Goal: Task Accomplishment & Management: Use online tool/utility

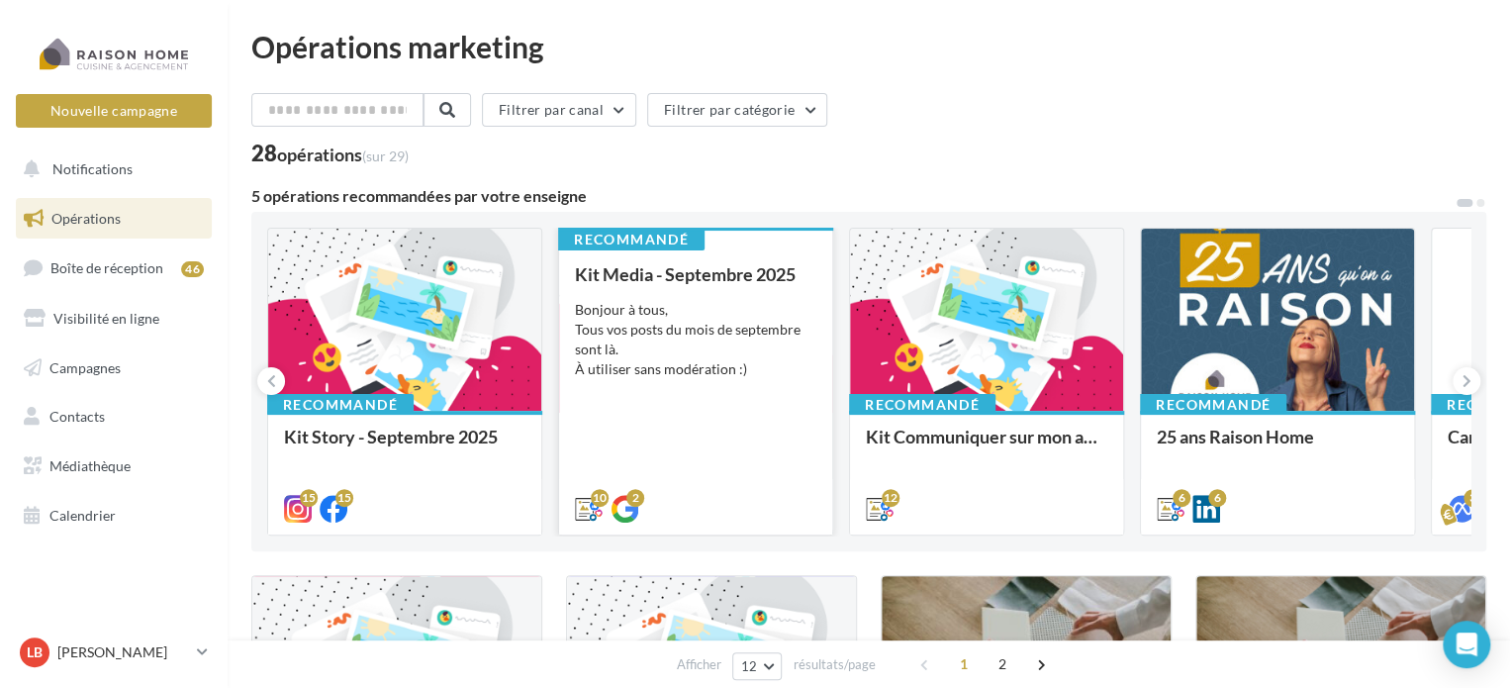
click at [708, 339] on div "Bonjour à tous, Tous vos posts du mois de septembre sont là. À utiliser sans mo…" at bounding box center [695, 339] width 241 height 79
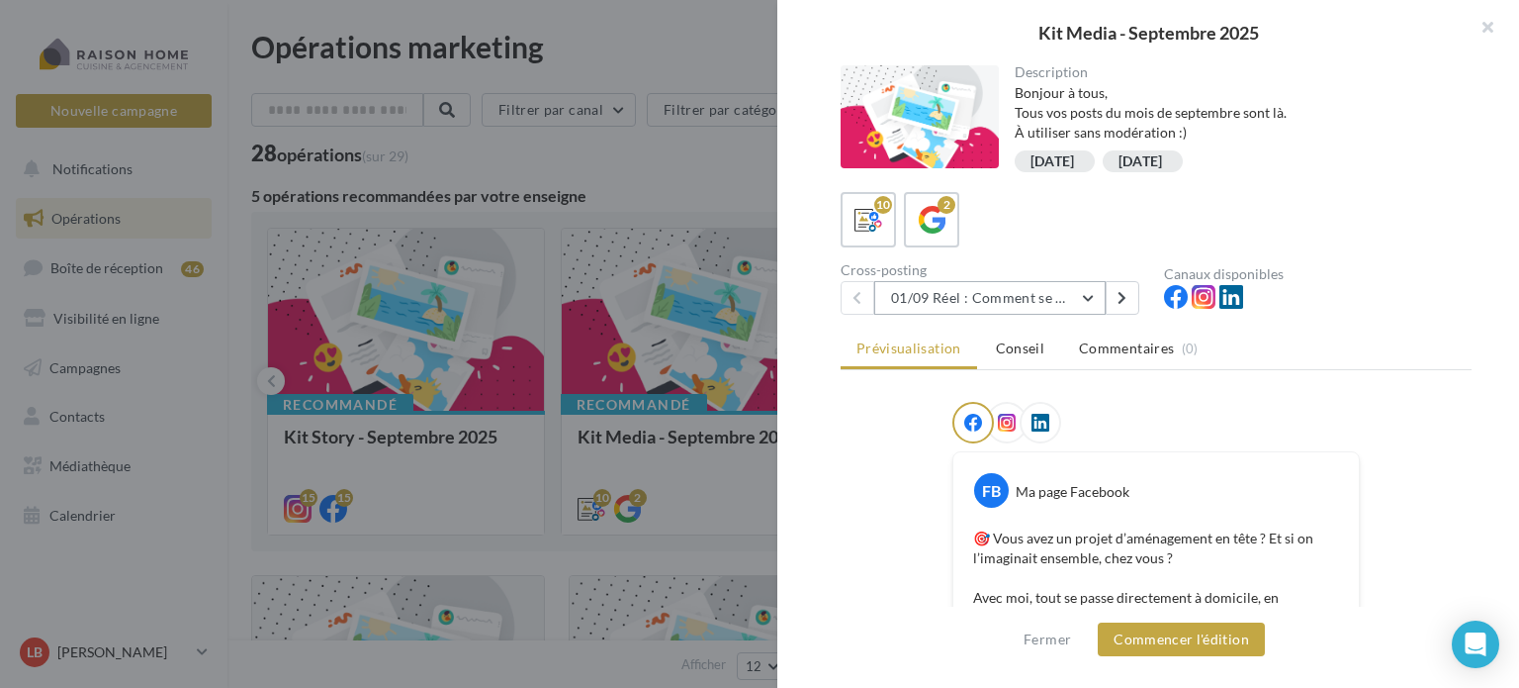
click at [1096, 296] on button "01/09 Réel : Comment se passe un projet Raison Home ?" at bounding box center [989, 298] width 231 height 34
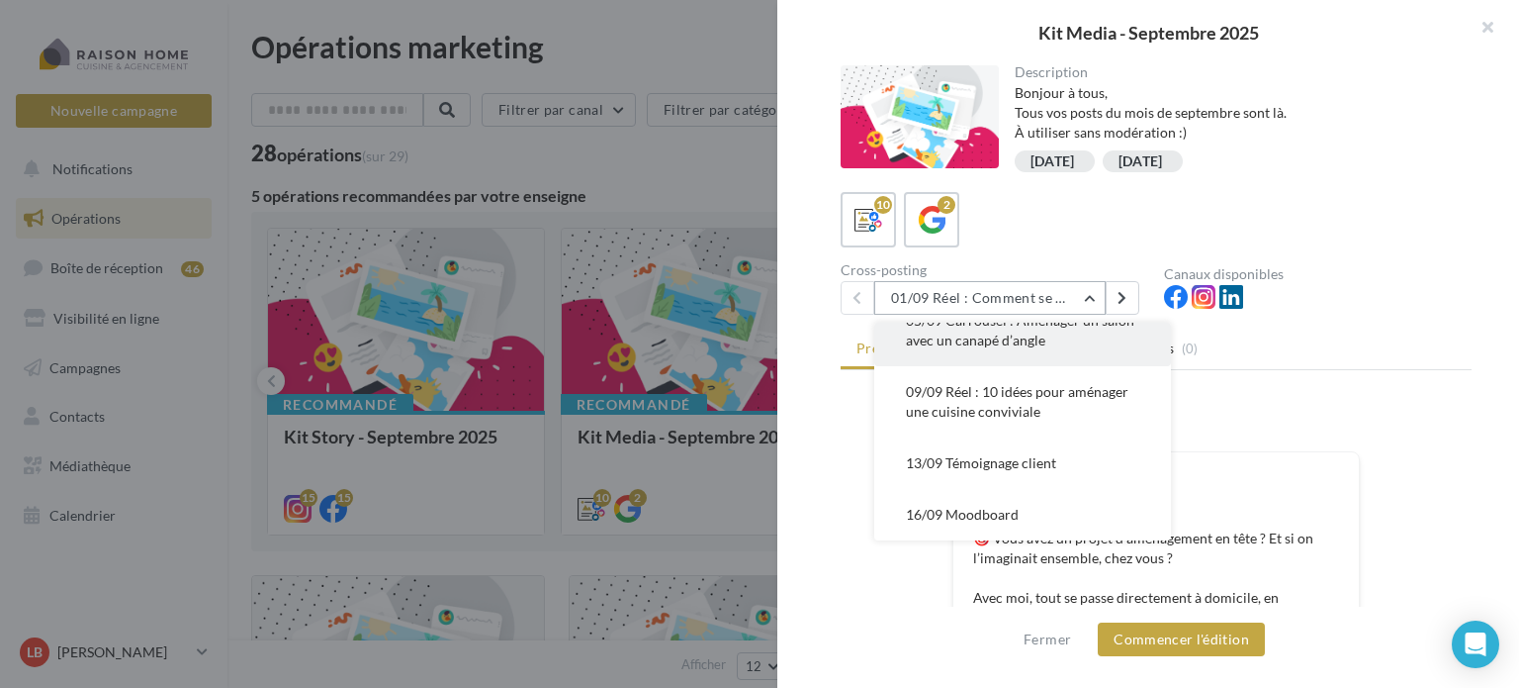
scroll to position [198, 0]
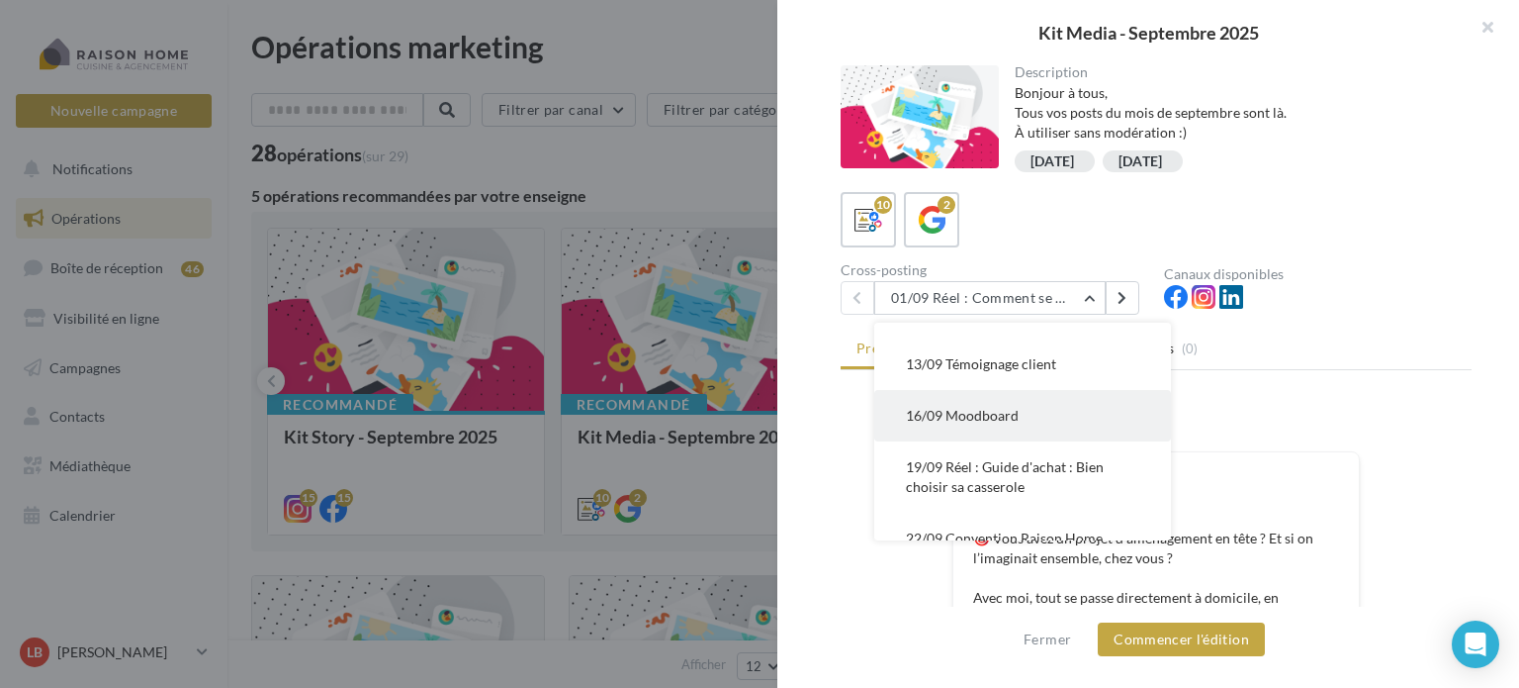
click at [1010, 412] on span "16/09 Moodboard" at bounding box center [962, 415] width 113 height 17
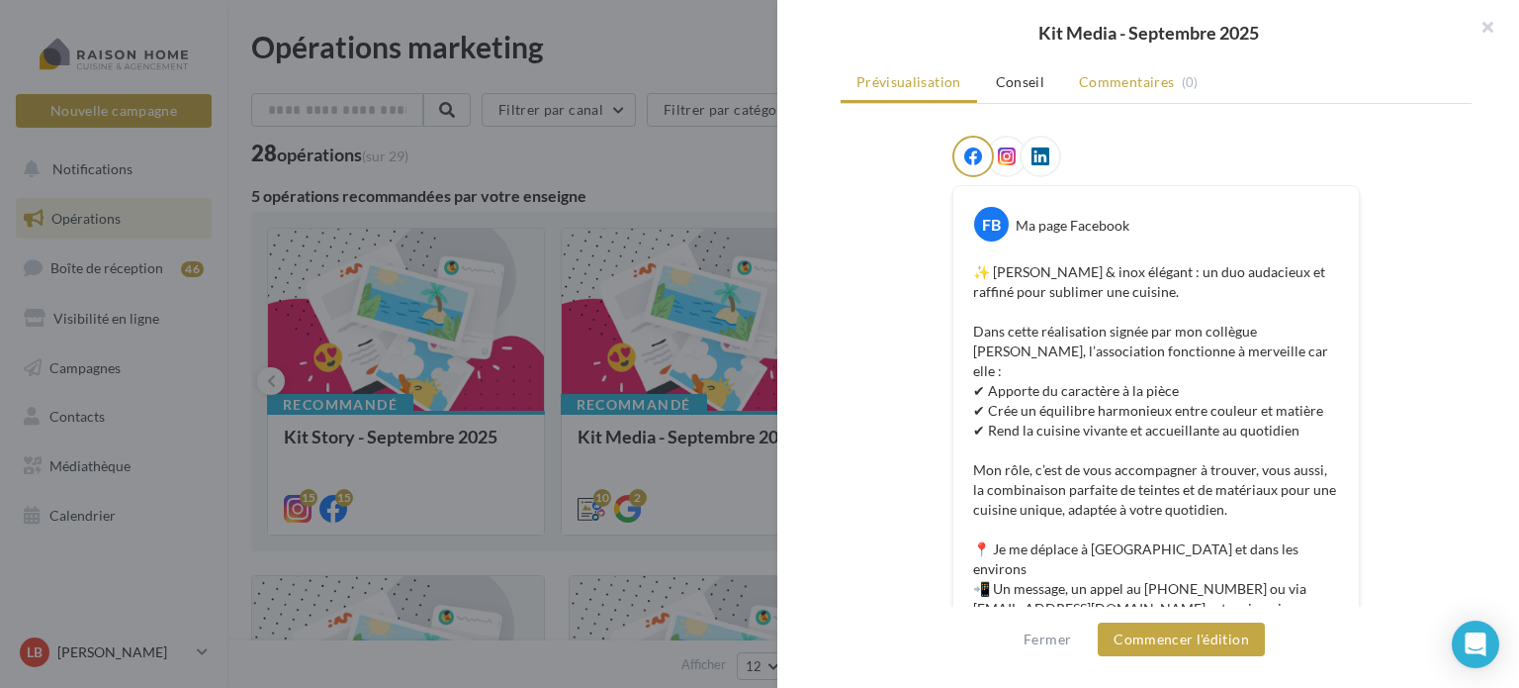
scroll to position [161, 0]
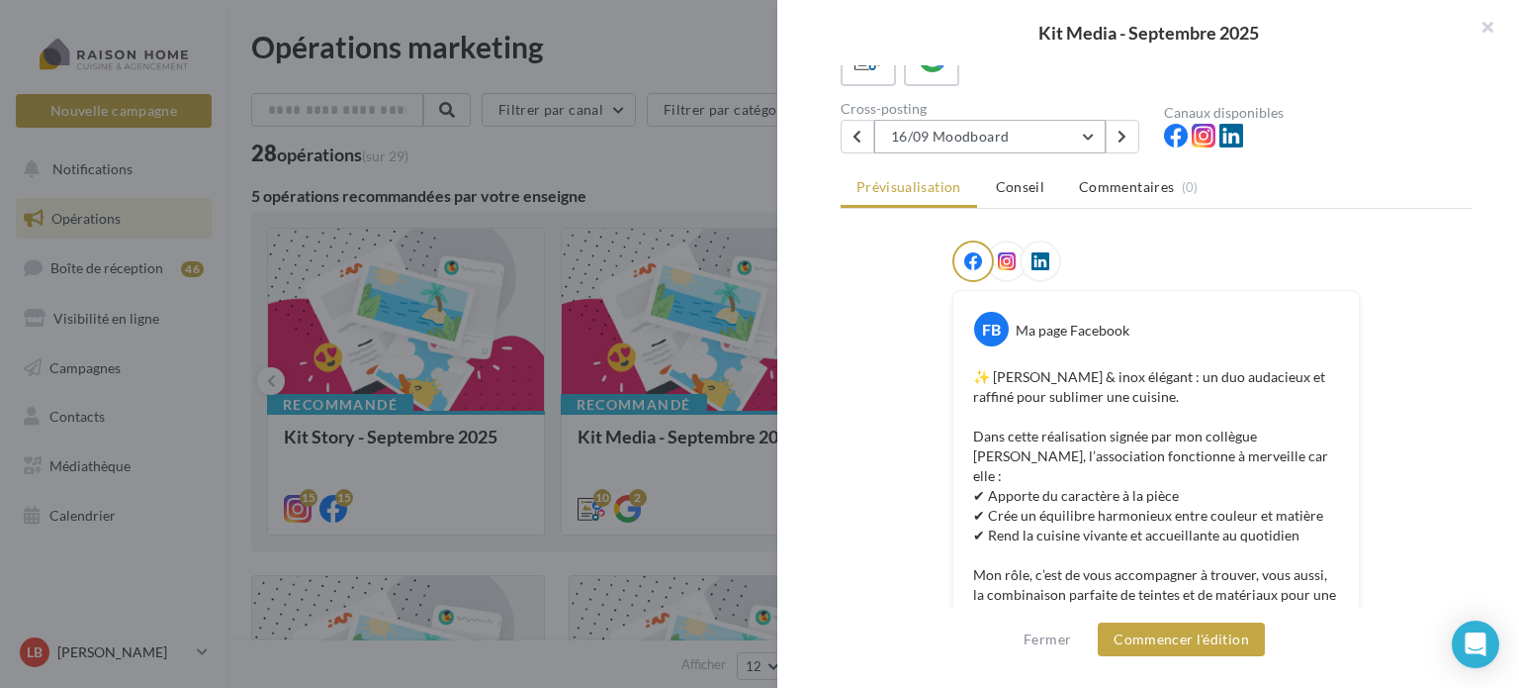
click at [1079, 130] on button "16/09 Moodboard" at bounding box center [989, 137] width 231 height 34
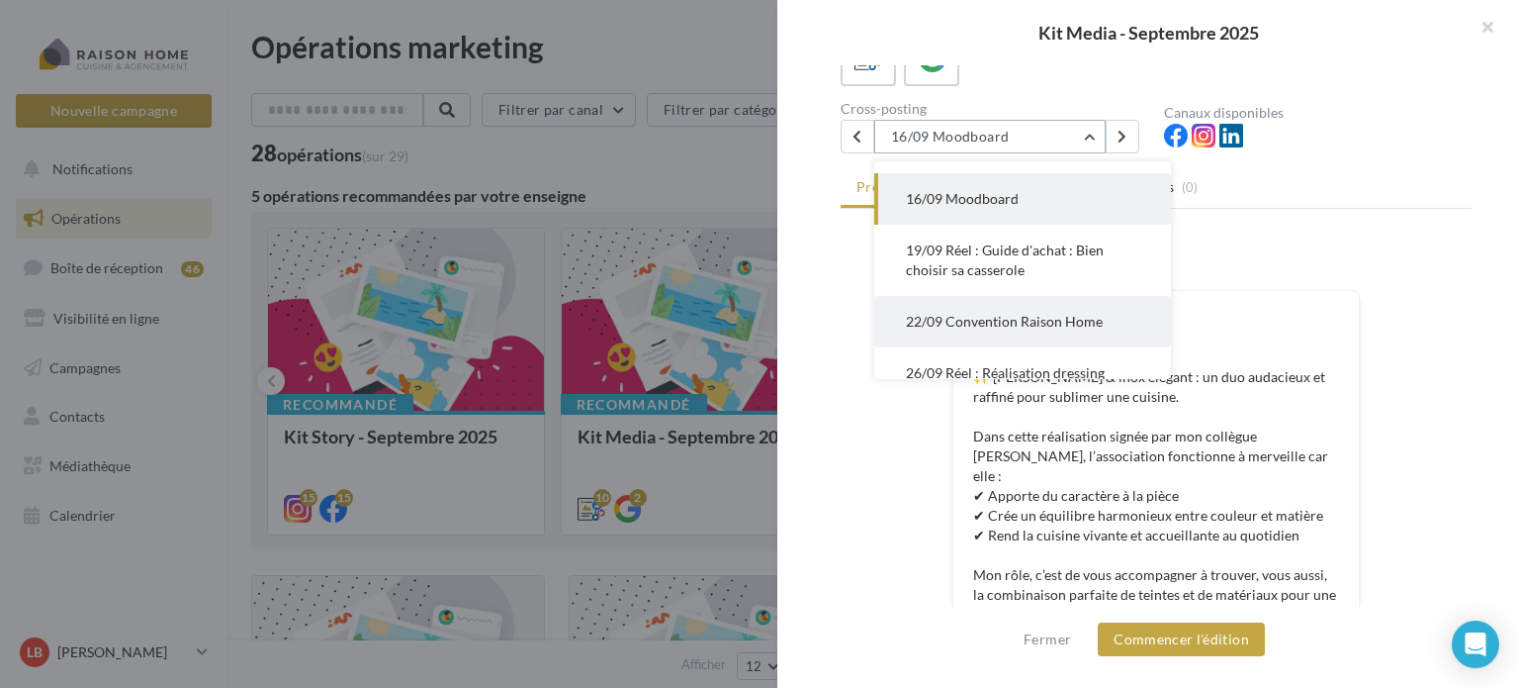
scroll to position [352, 0]
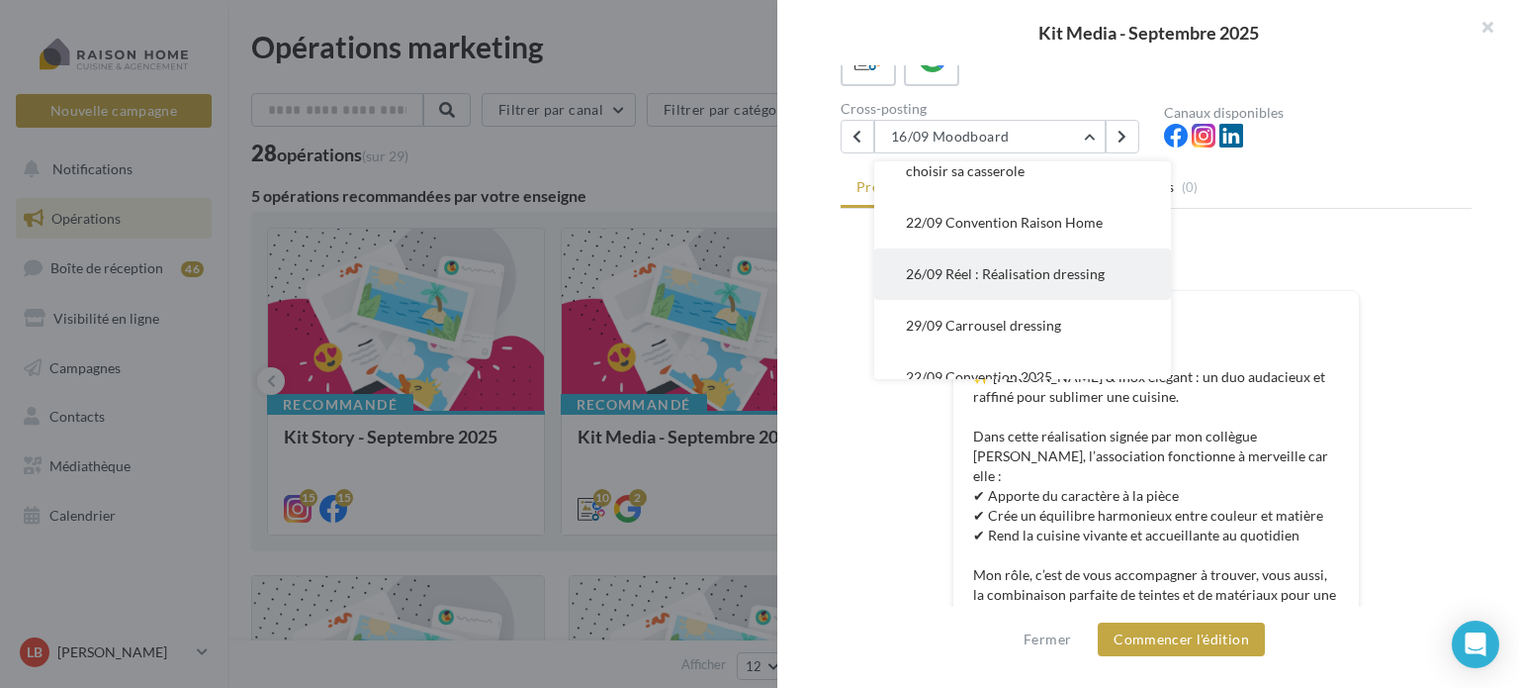
click at [1053, 273] on span "26/09 Réel : Réalisation dressing" at bounding box center [1005, 273] width 199 height 17
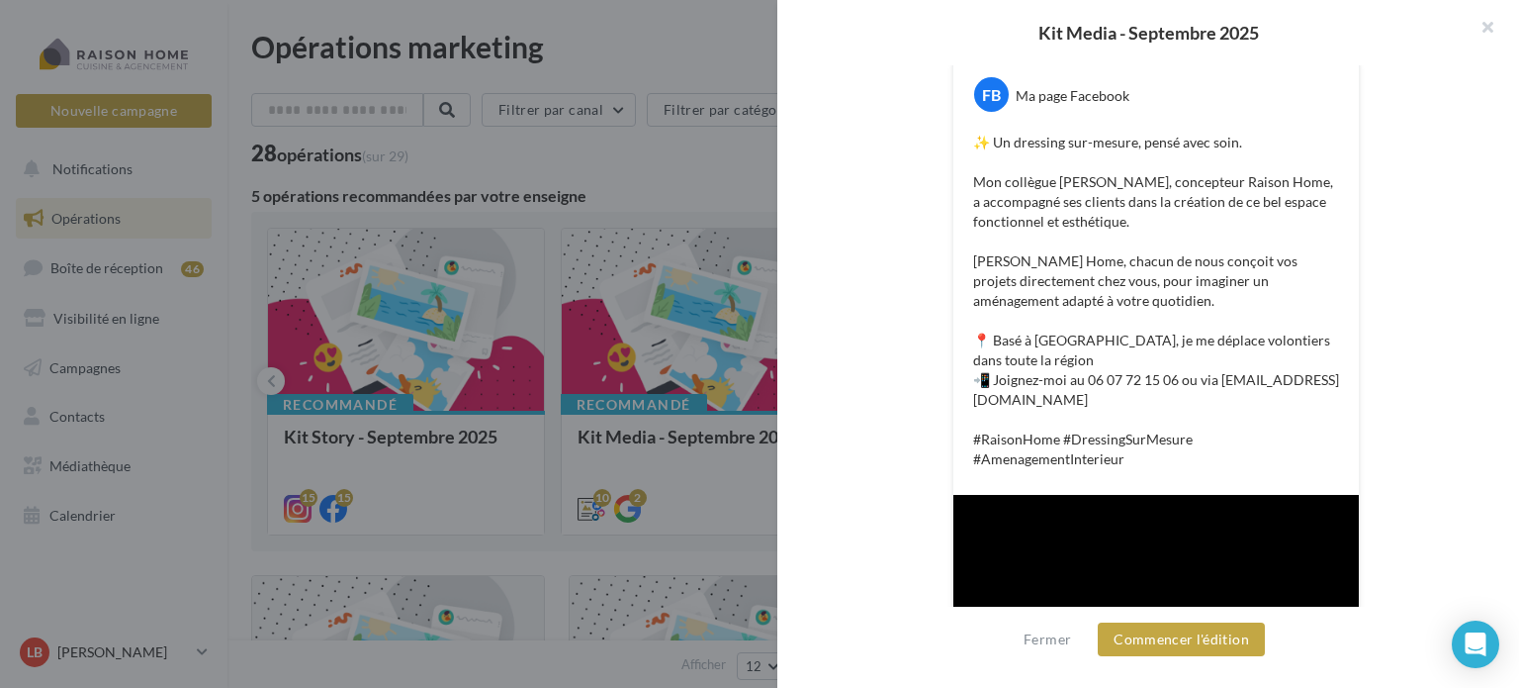
scroll to position [99, 0]
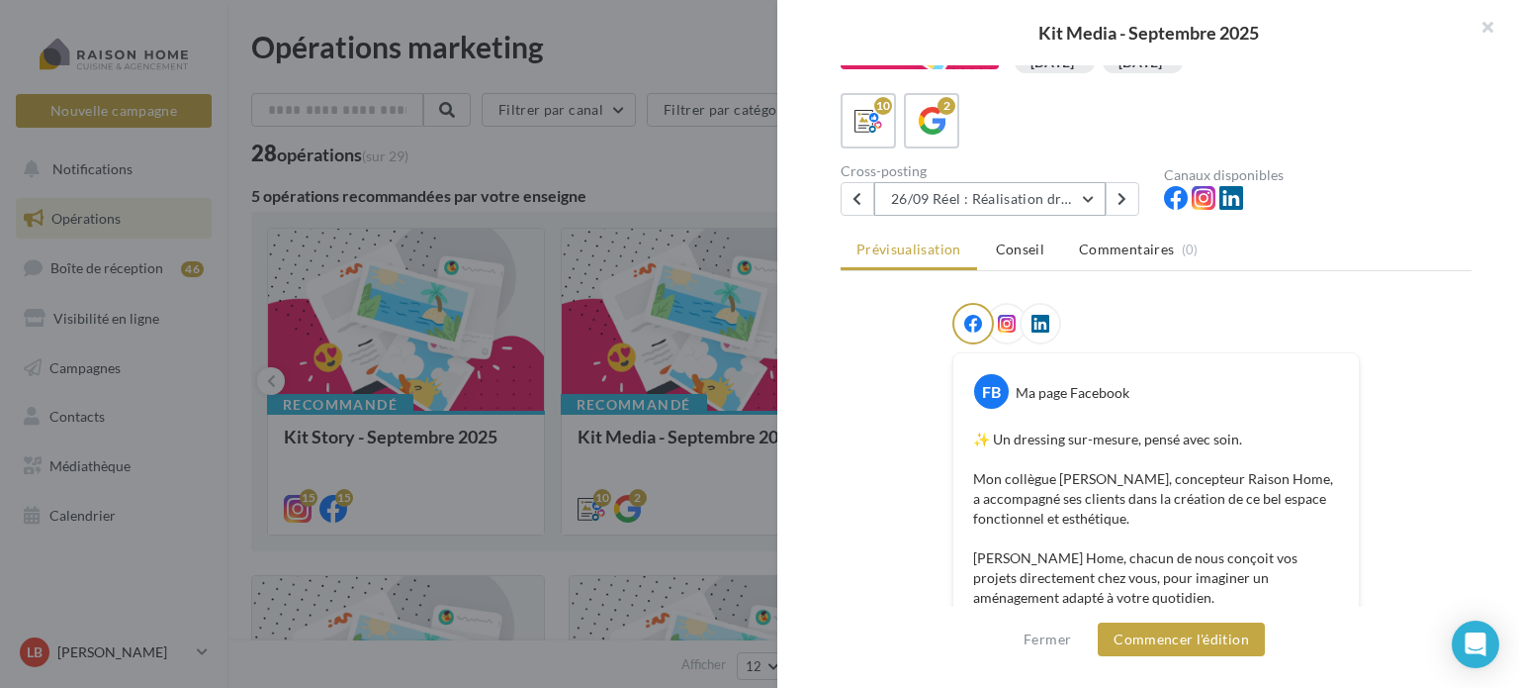
click at [1091, 190] on button "26/09 Réel : Réalisation dressing" at bounding box center [989, 199] width 231 height 34
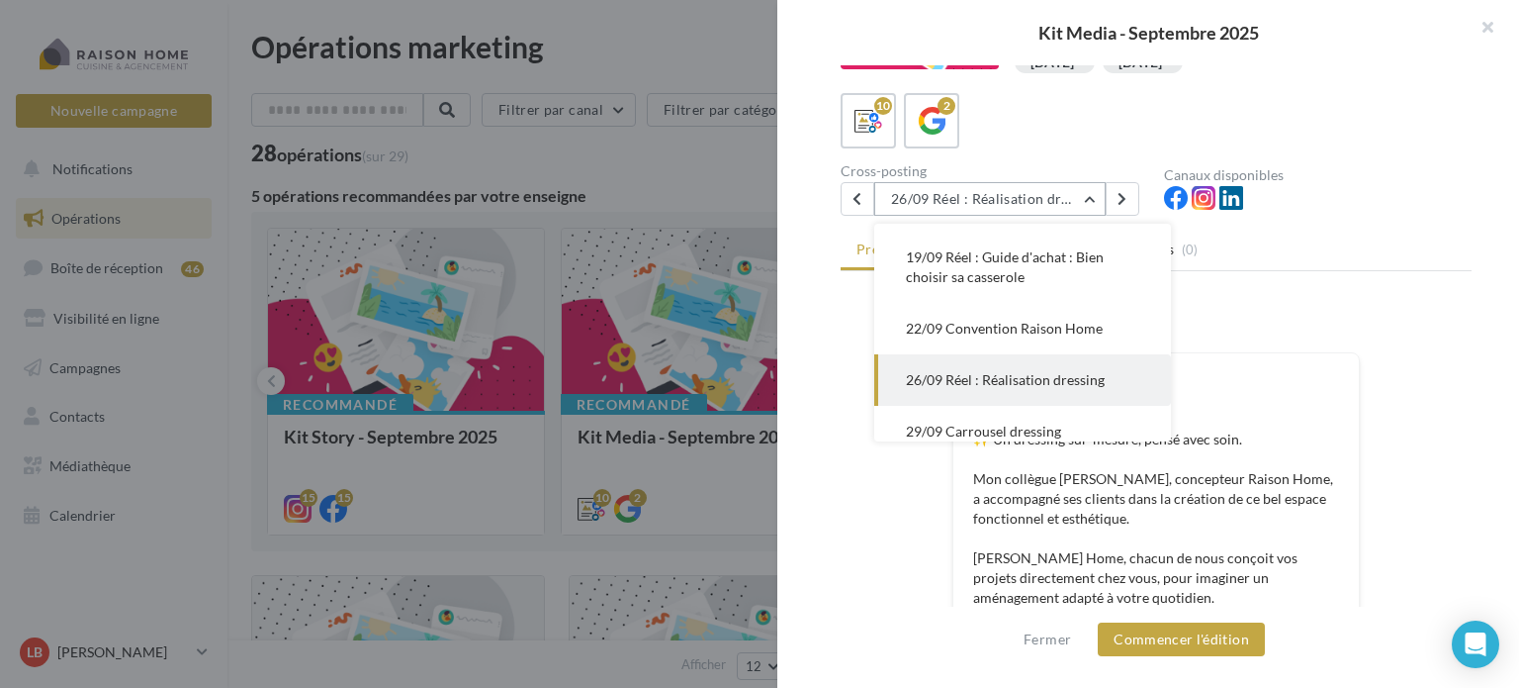
scroll to position [376, 0]
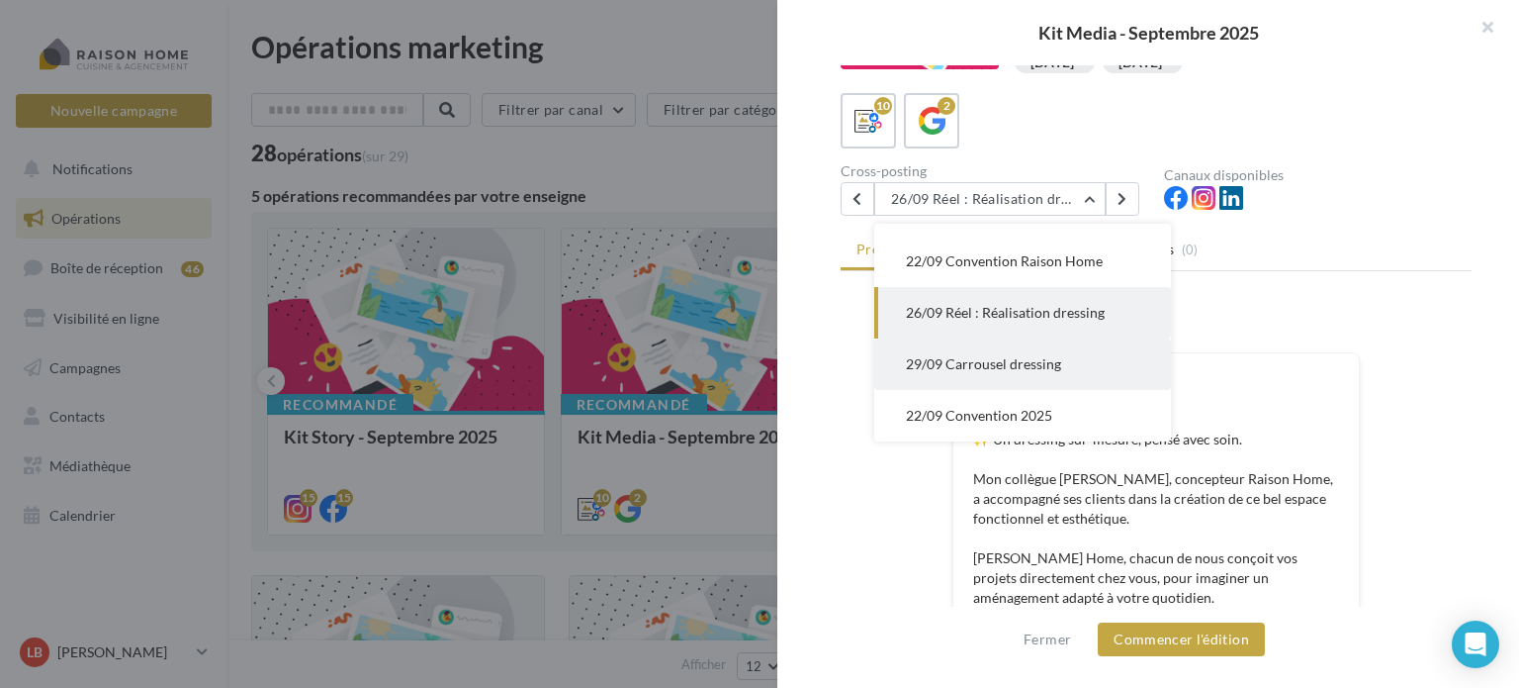
click at [1045, 363] on span "29/09 Carrousel dressing" at bounding box center [983, 363] width 155 height 17
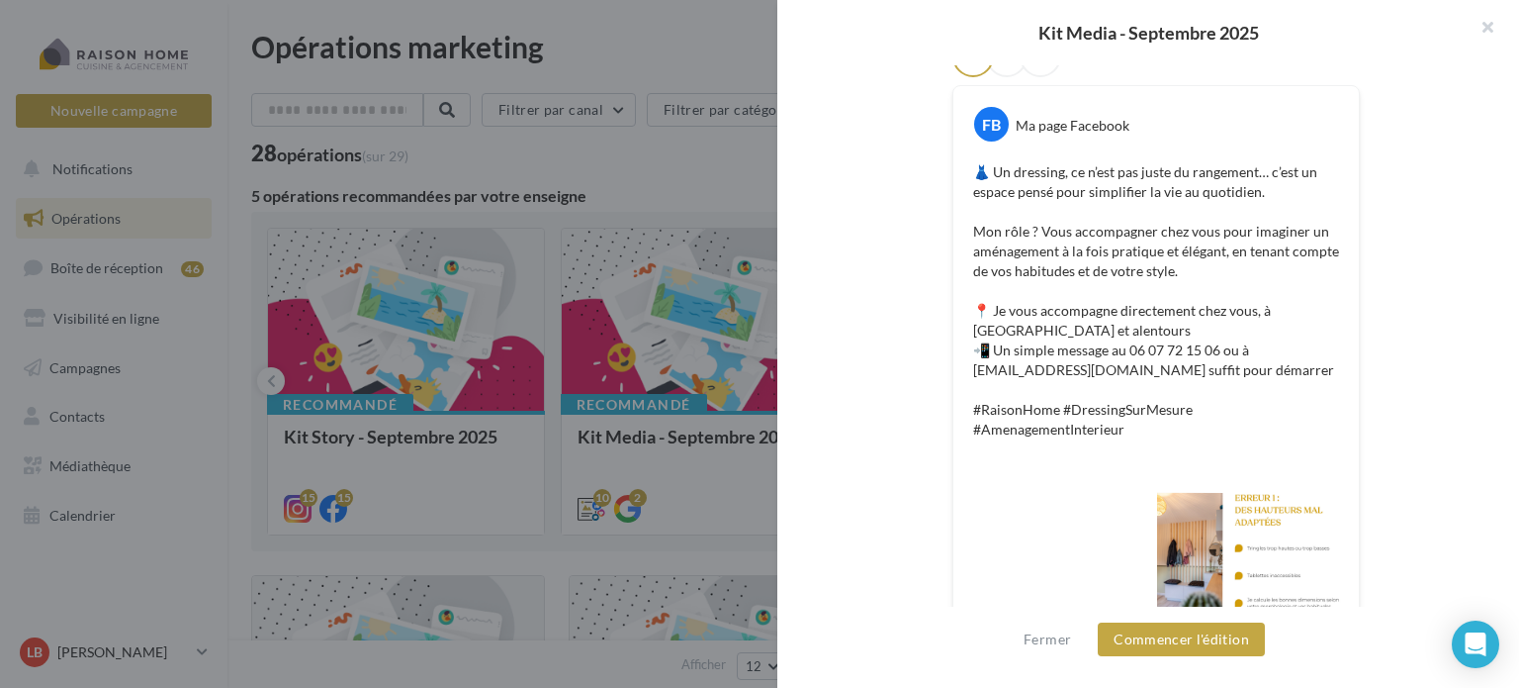
scroll to position [396, 0]
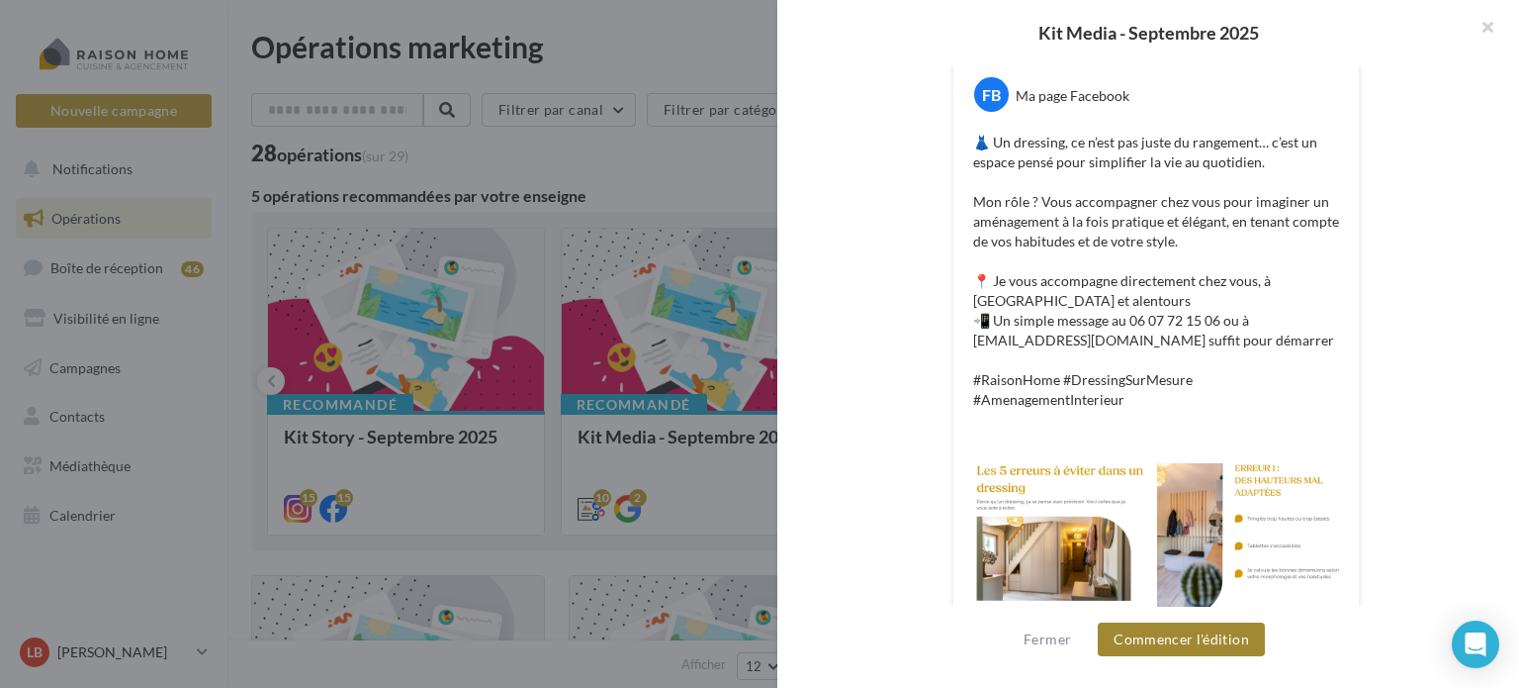
click at [1205, 638] on button "Commencer l'édition" at bounding box center [1181, 639] width 167 height 34
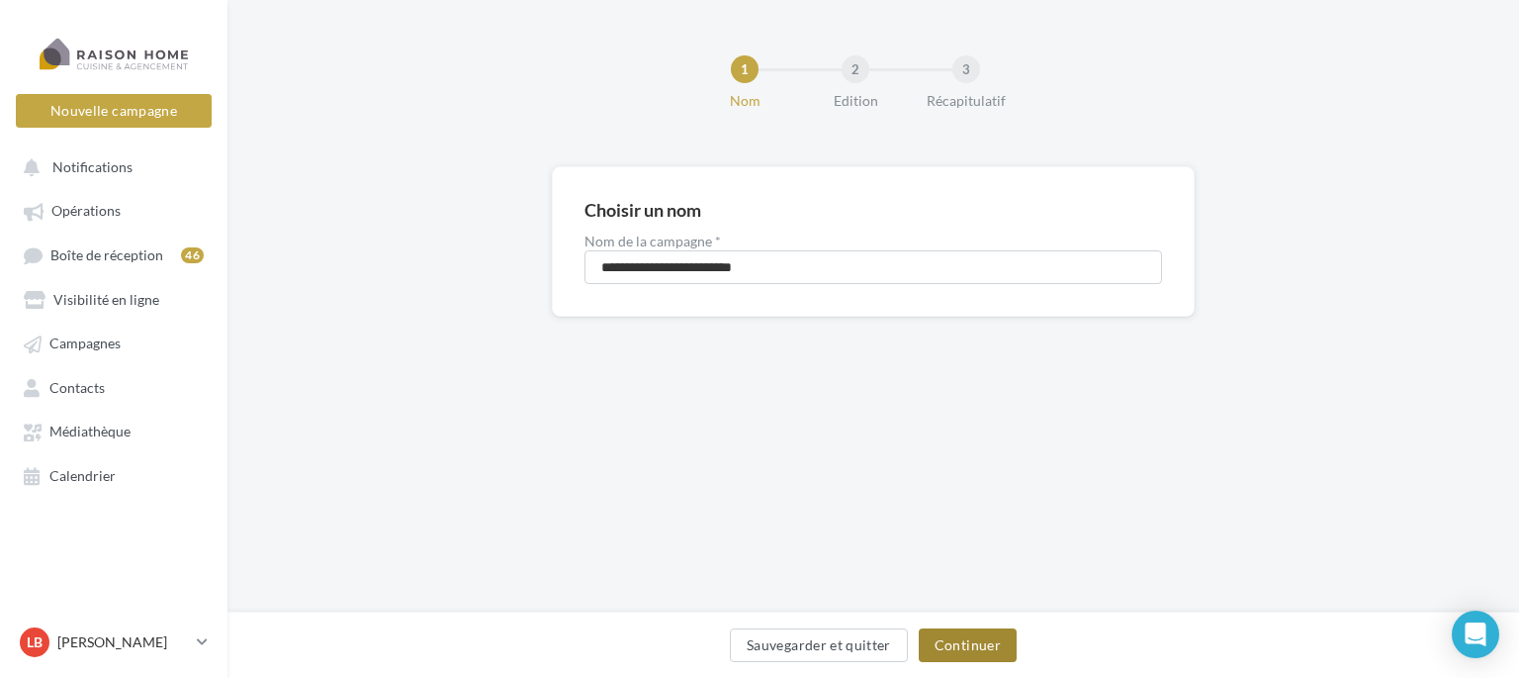
click at [960, 639] on button "Continuer" at bounding box center [968, 645] width 98 height 34
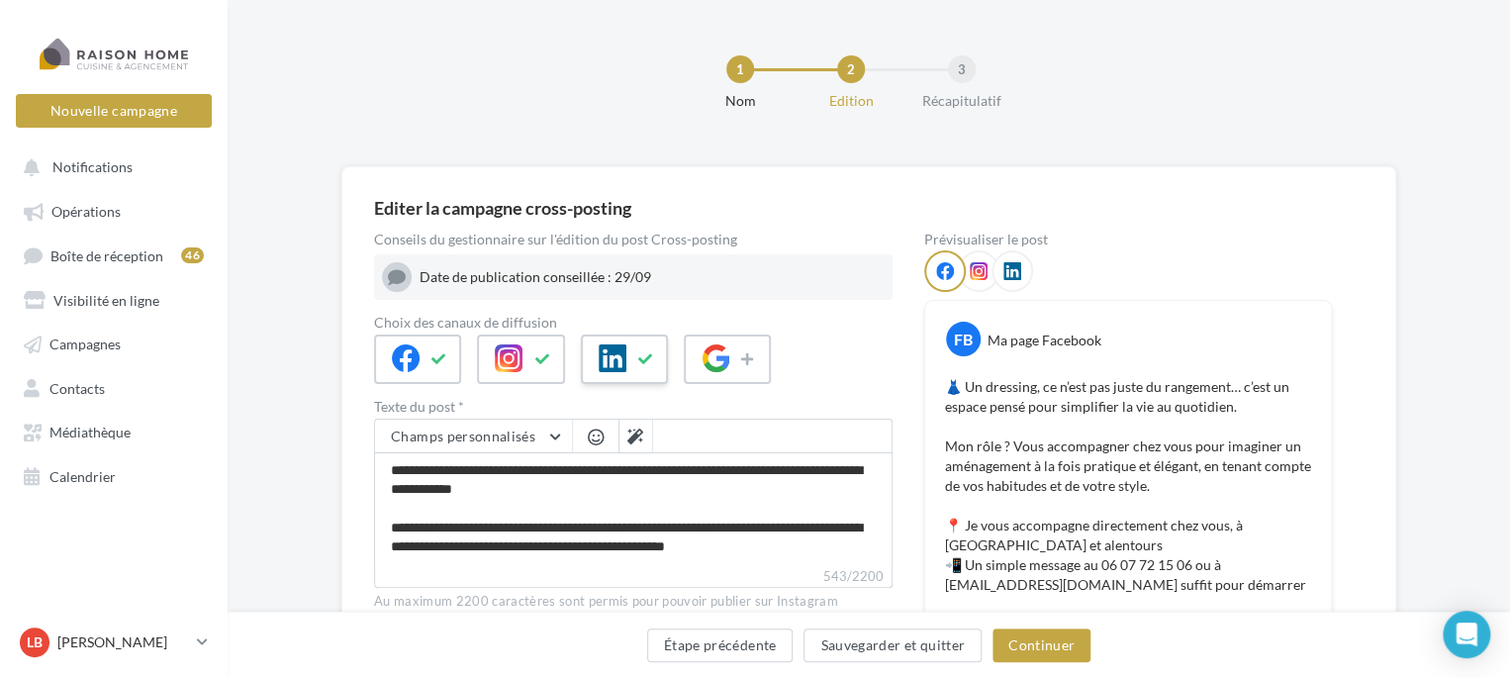
click at [641, 360] on icon at bounding box center [646, 359] width 16 height 14
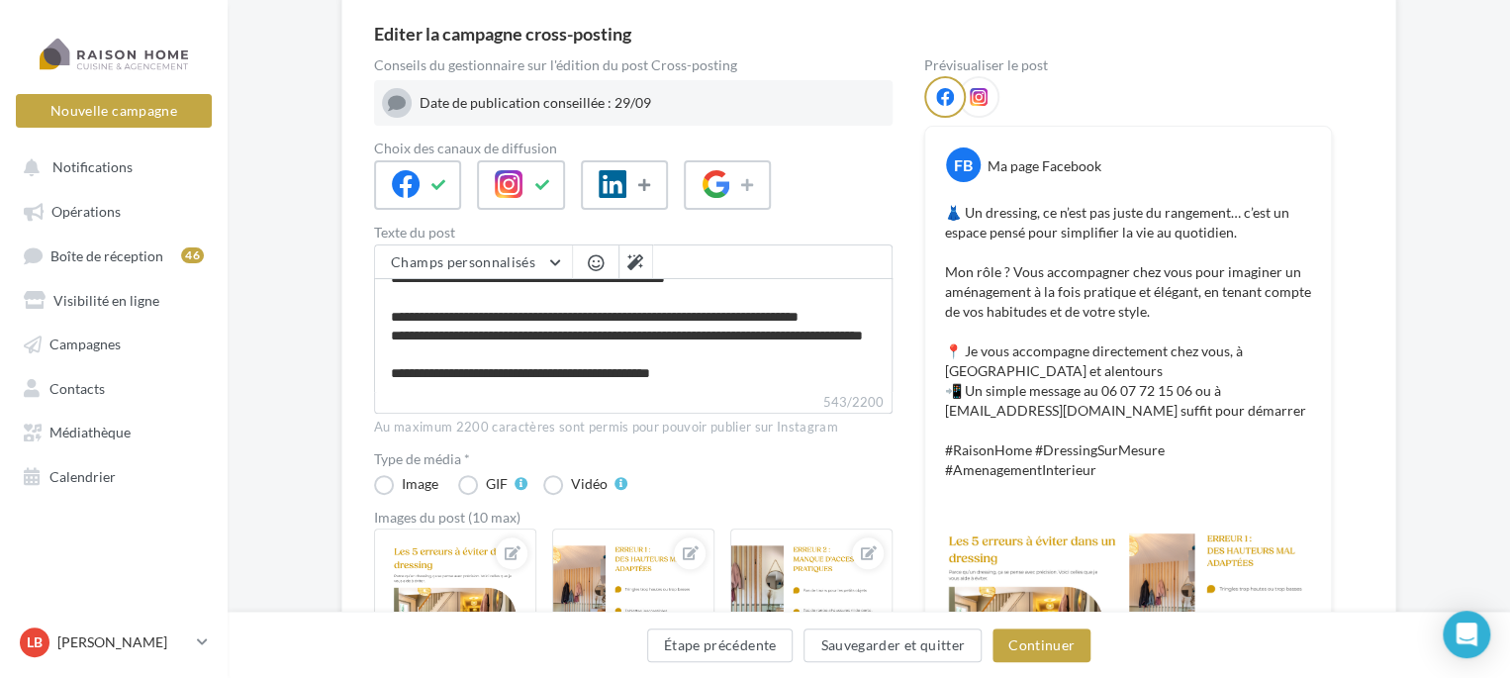
scroll to position [297, 0]
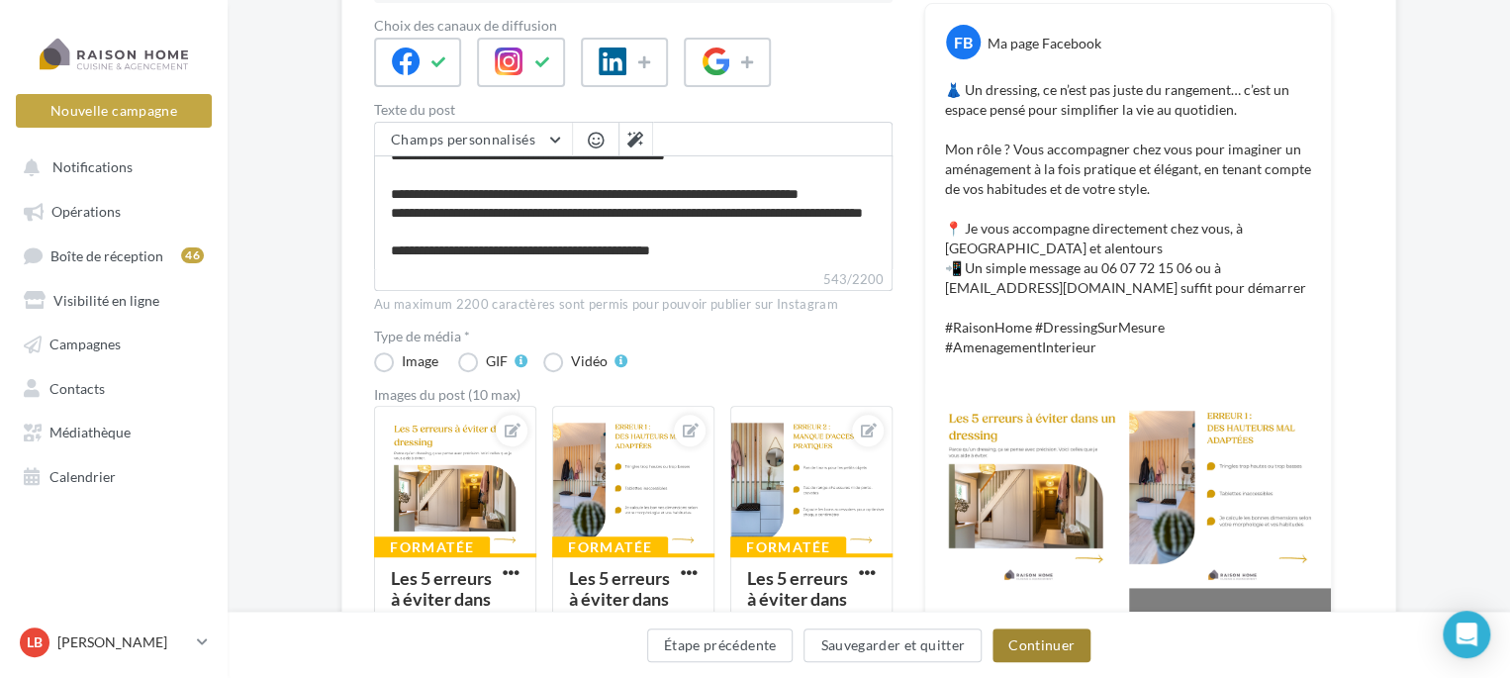
click at [1049, 649] on button "Continuer" at bounding box center [1041, 645] width 98 height 34
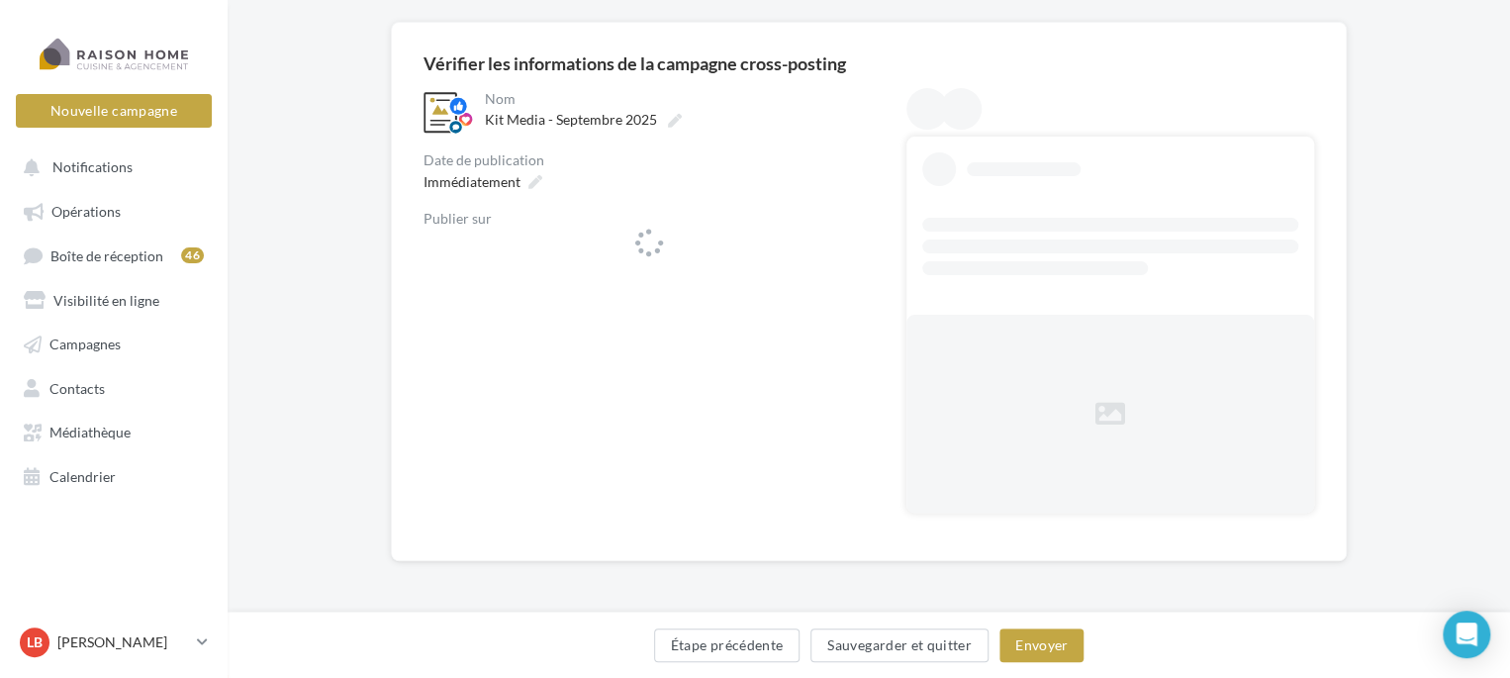
scroll to position [143, 0]
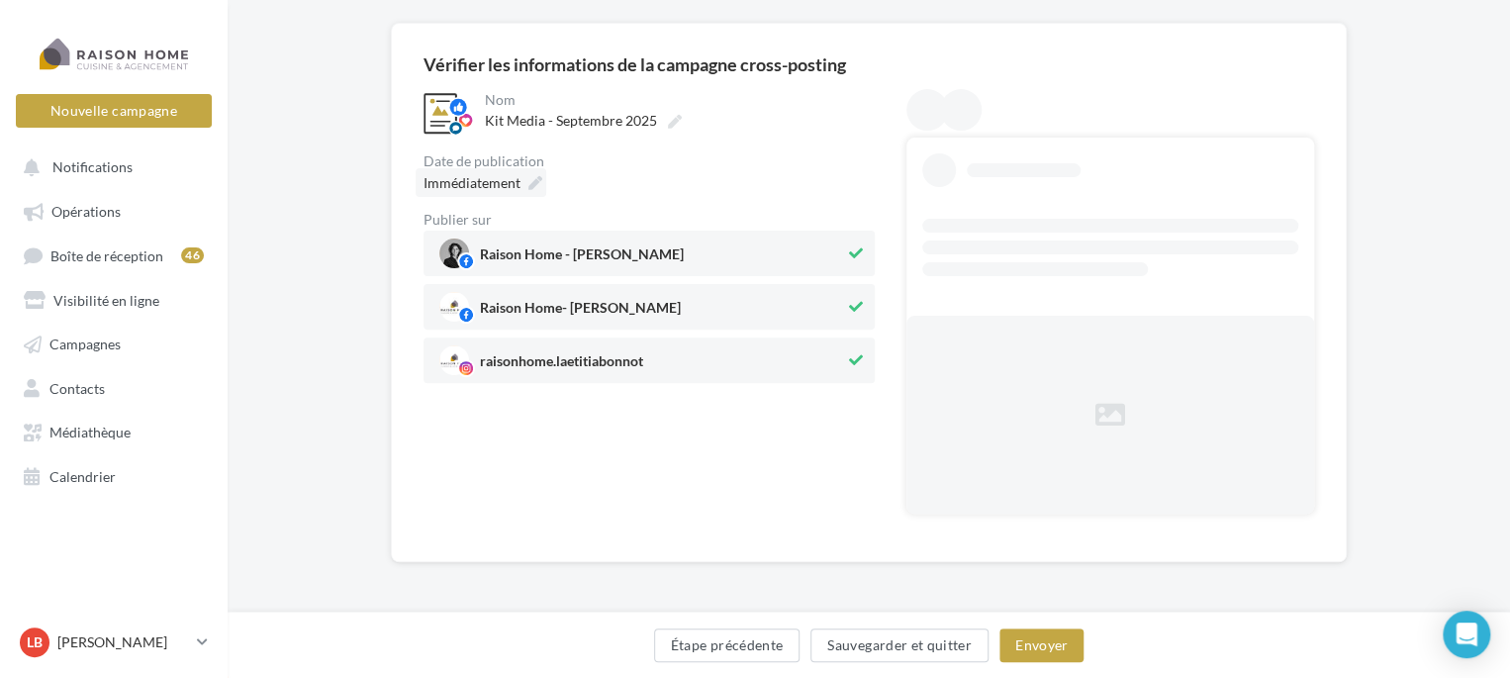
click at [499, 186] on span "Immédiatement" at bounding box center [471, 182] width 97 height 17
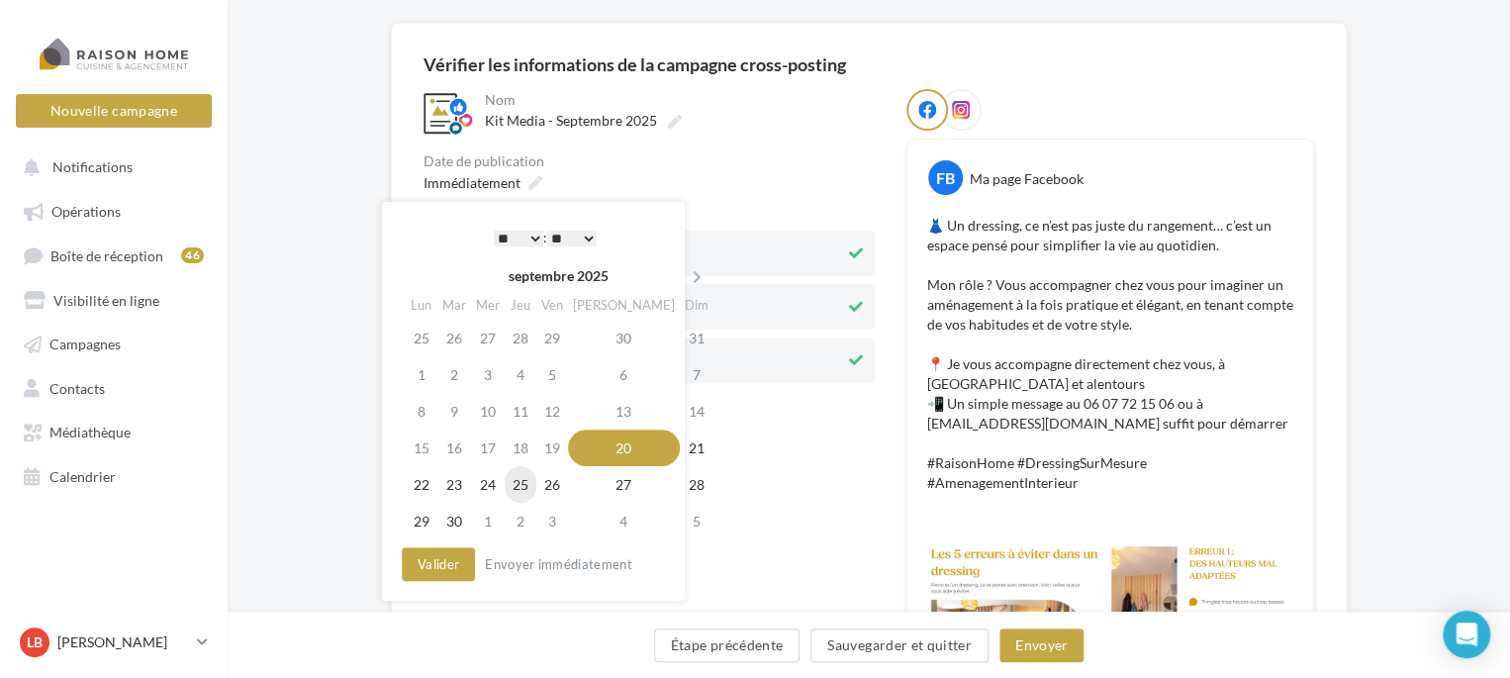
click at [529, 486] on td "25" at bounding box center [521, 484] width 32 height 37
click at [532, 237] on select "* * * * * * * * * * ** ** ** ** ** ** ** ** ** ** ** ** ** **" at bounding box center [518, 238] width 49 height 16
click at [586, 236] on select "** ** ** ** ** **" at bounding box center [571, 238] width 49 height 16
click at [448, 565] on button "Valider" at bounding box center [438, 564] width 73 height 34
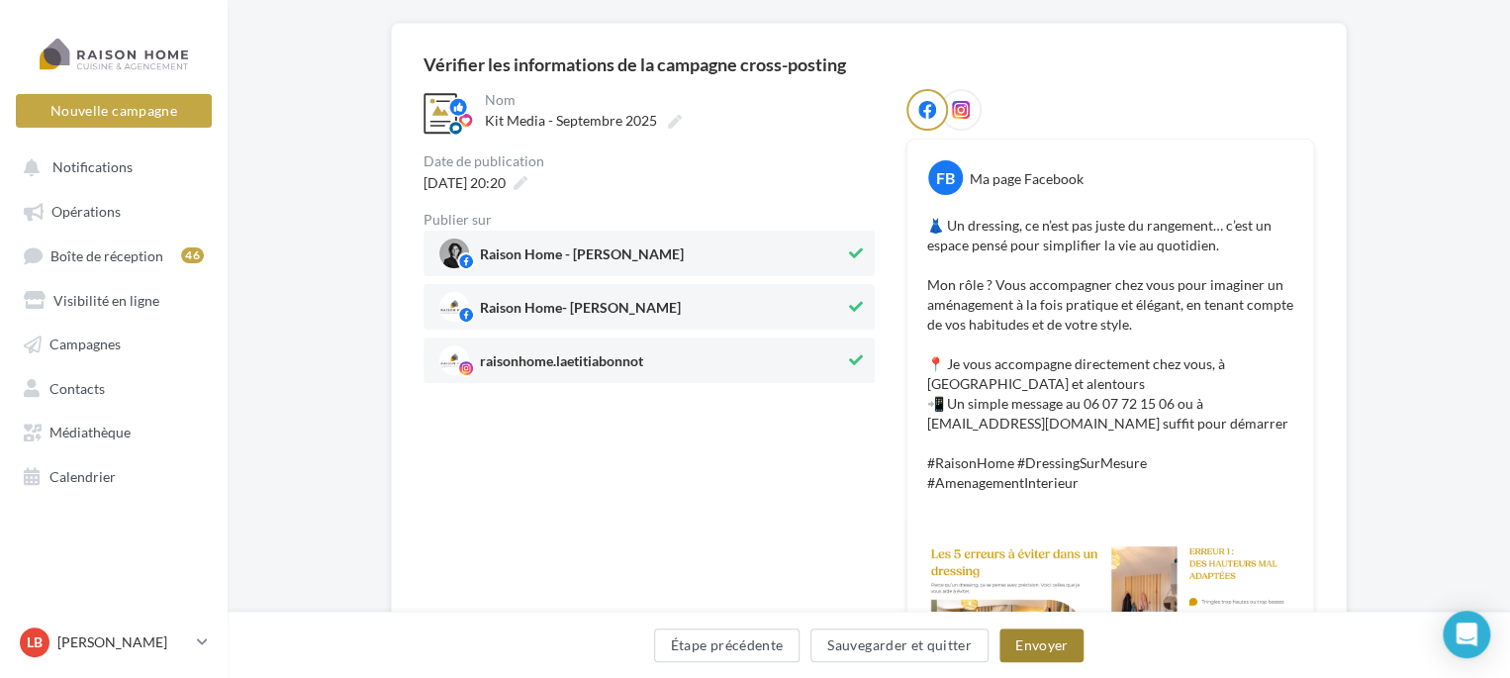
click at [1047, 651] on button "Envoyer" at bounding box center [1041, 645] width 84 height 34
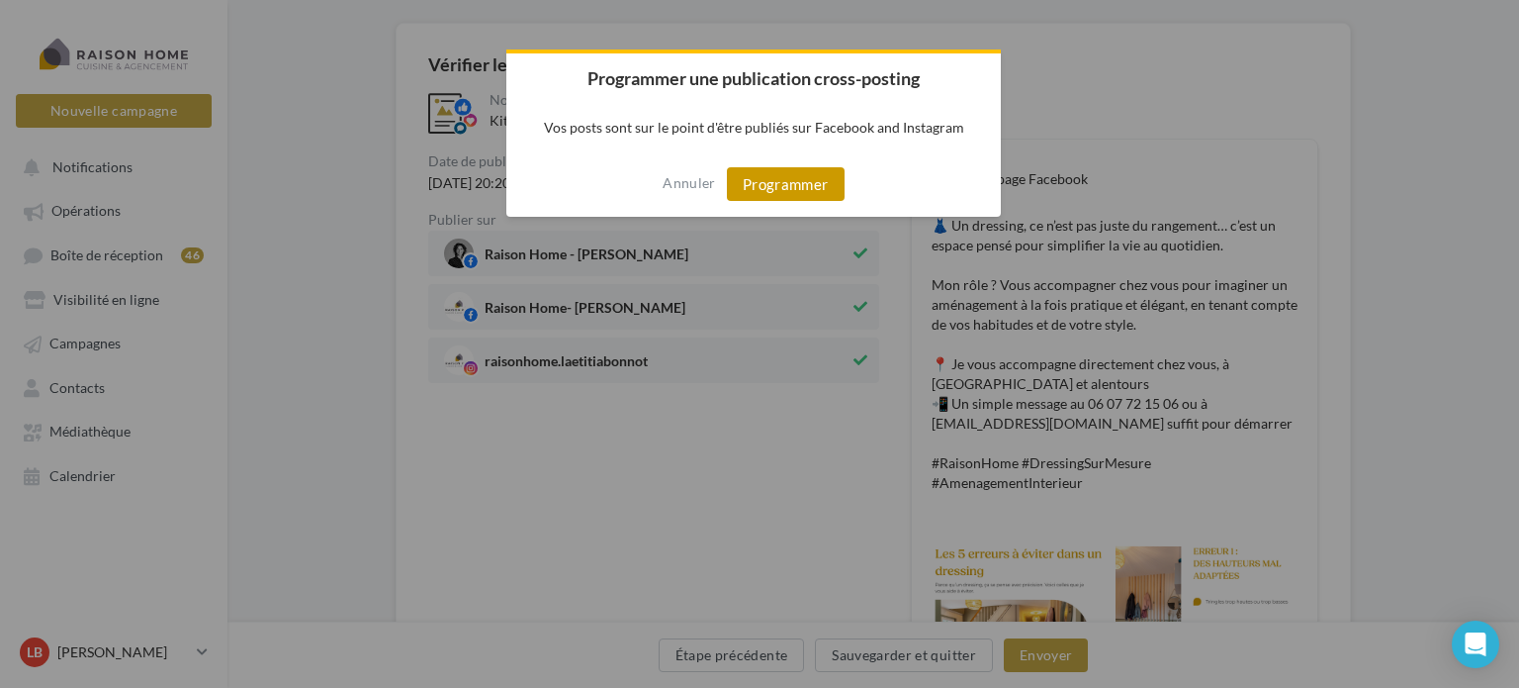
click at [803, 194] on button "Programmer" at bounding box center [786, 184] width 118 height 34
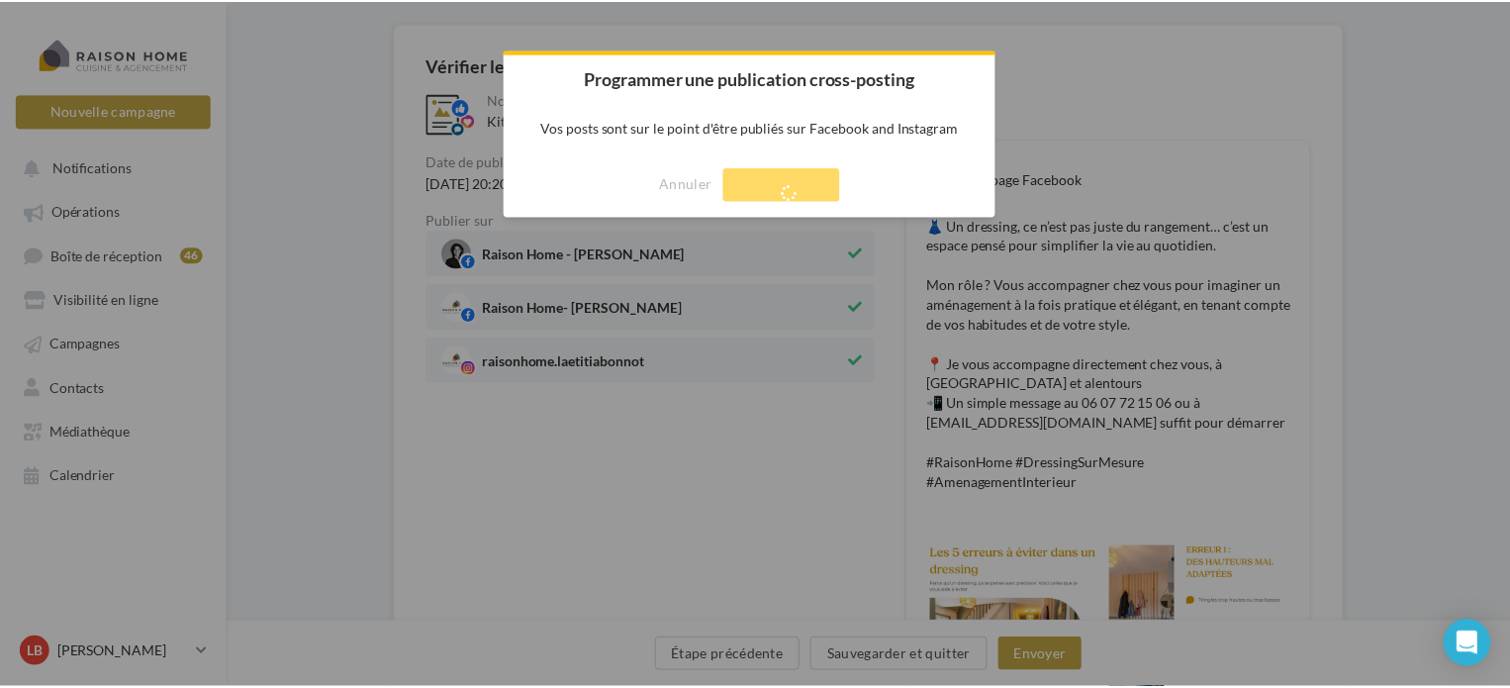
scroll to position [32, 0]
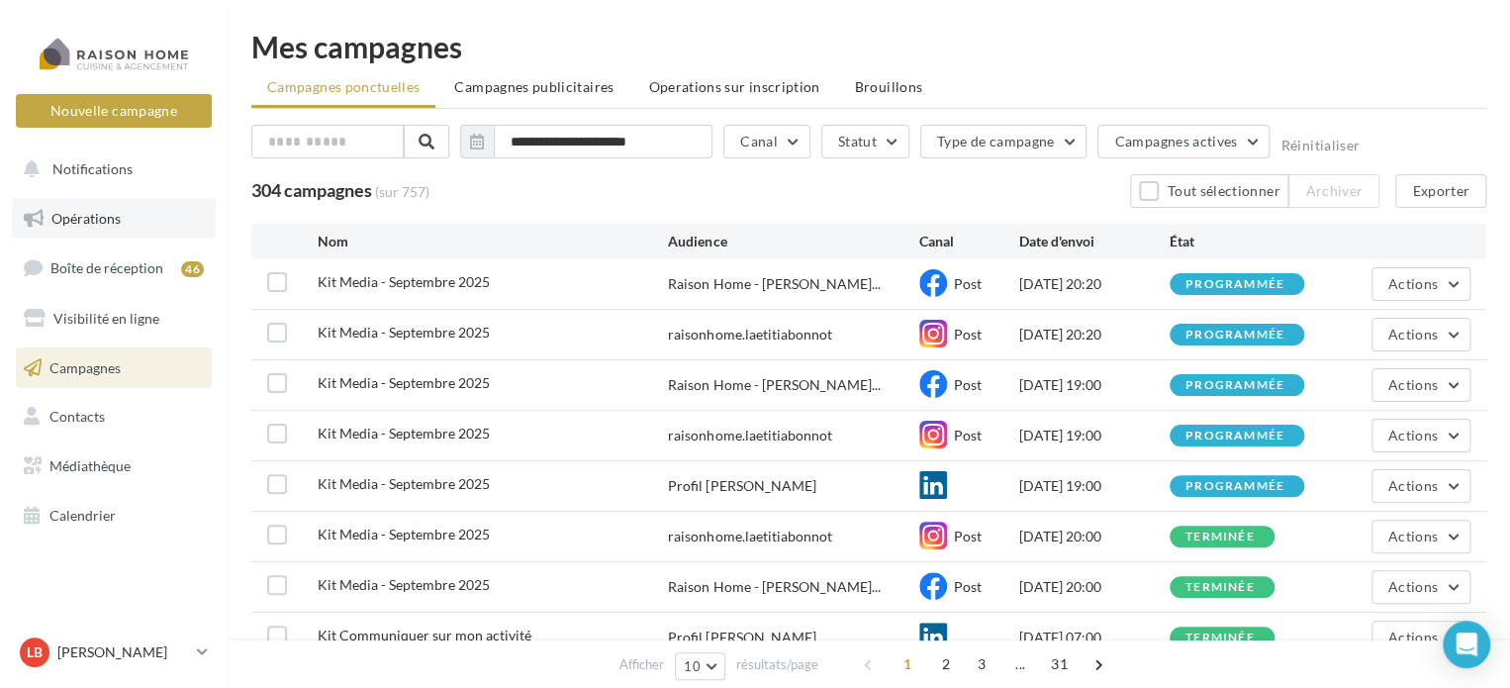
click at [94, 220] on span "Opérations" at bounding box center [85, 218] width 69 height 17
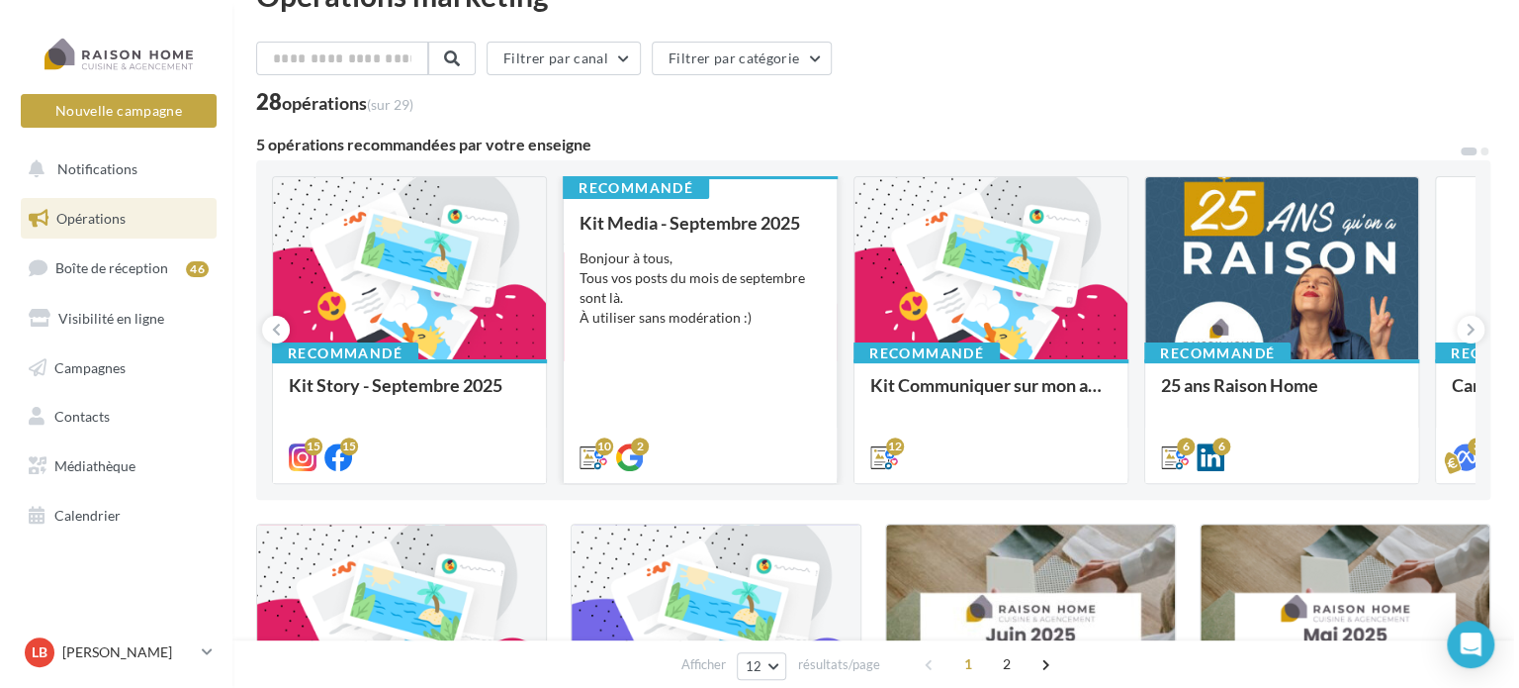
scroll to position [99, 0]
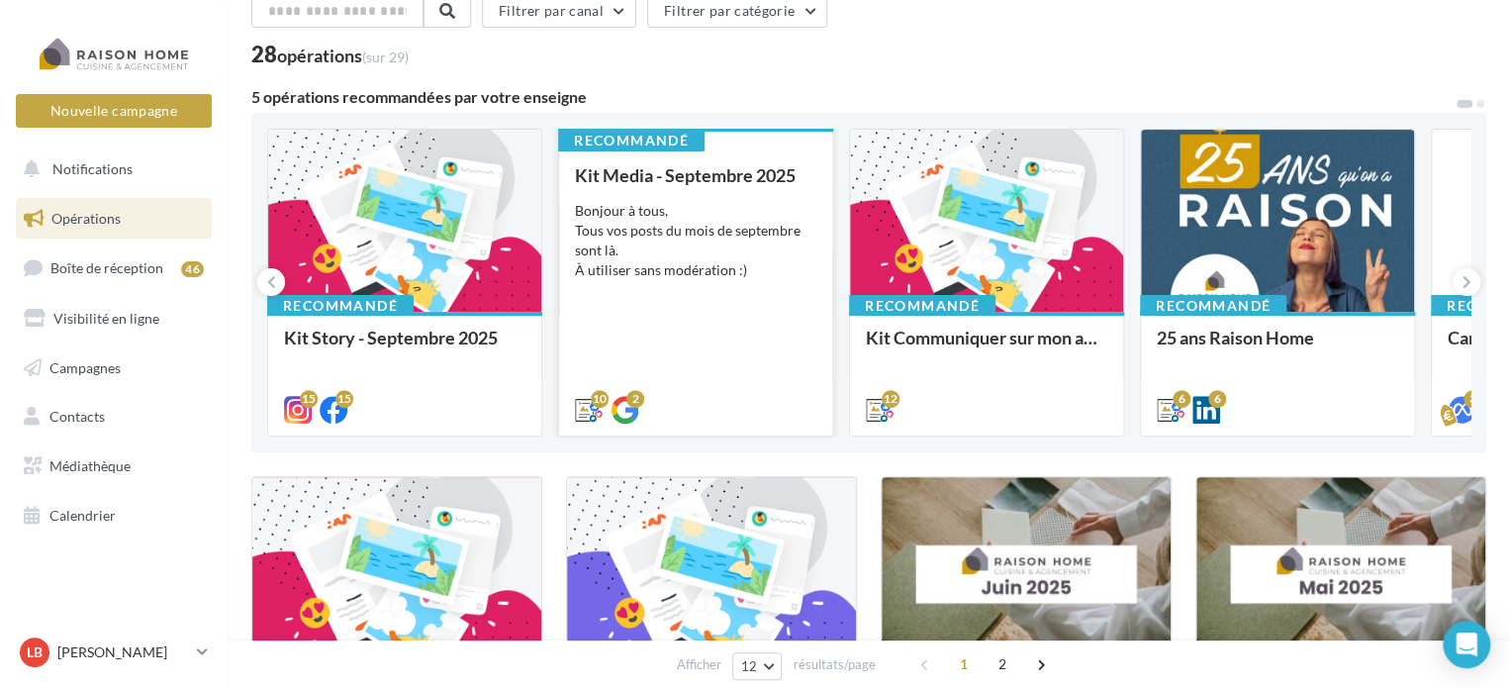
click at [665, 239] on div "Bonjour à tous, Tous vos posts du mois de septembre sont là. À utiliser sans mo…" at bounding box center [695, 240] width 241 height 79
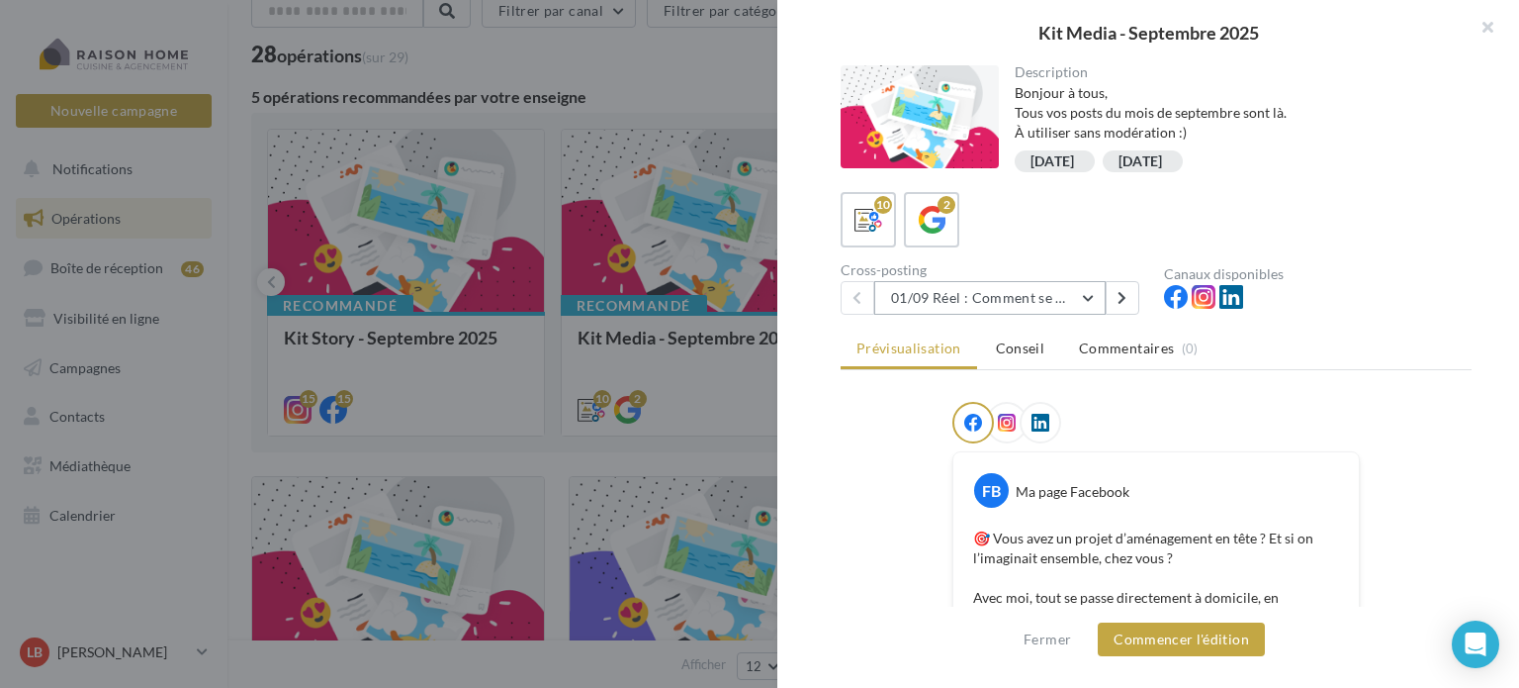
click at [1087, 296] on button "01/09 Réel : Comment se passe un projet Raison Home ?" at bounding box center [989, 298] width 231 height 34
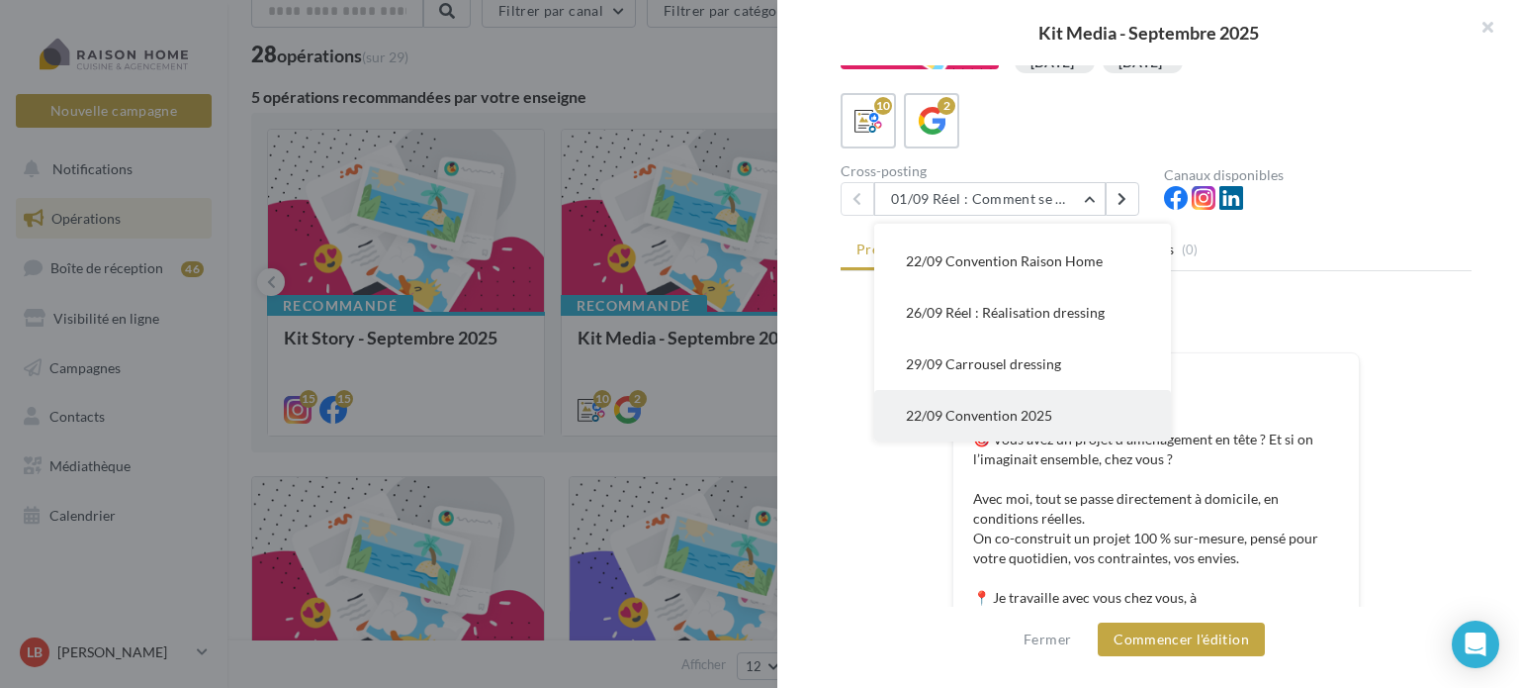
click at [1033, 417] on span "22/09 Convention 2025" at bounding box center [979, 415] width 146 height 17
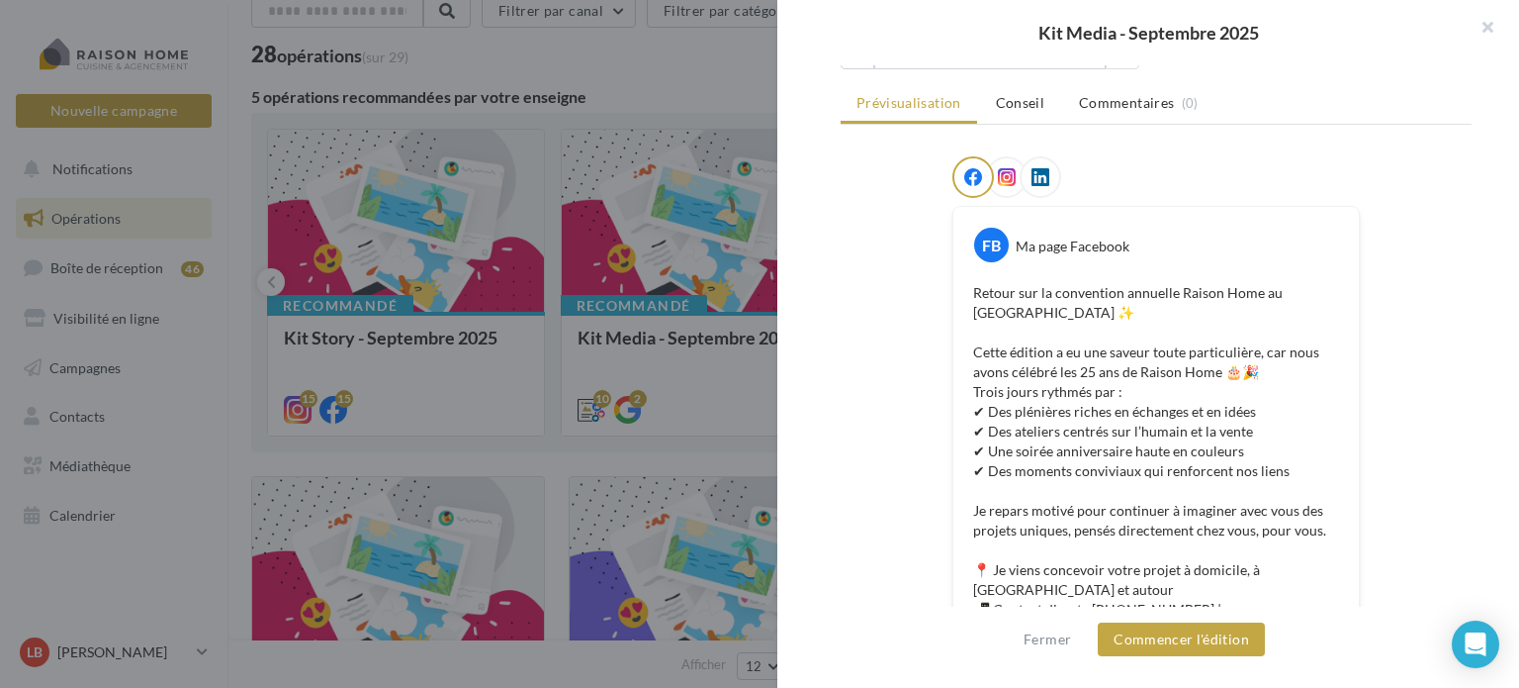
scroll to position [198, 0]
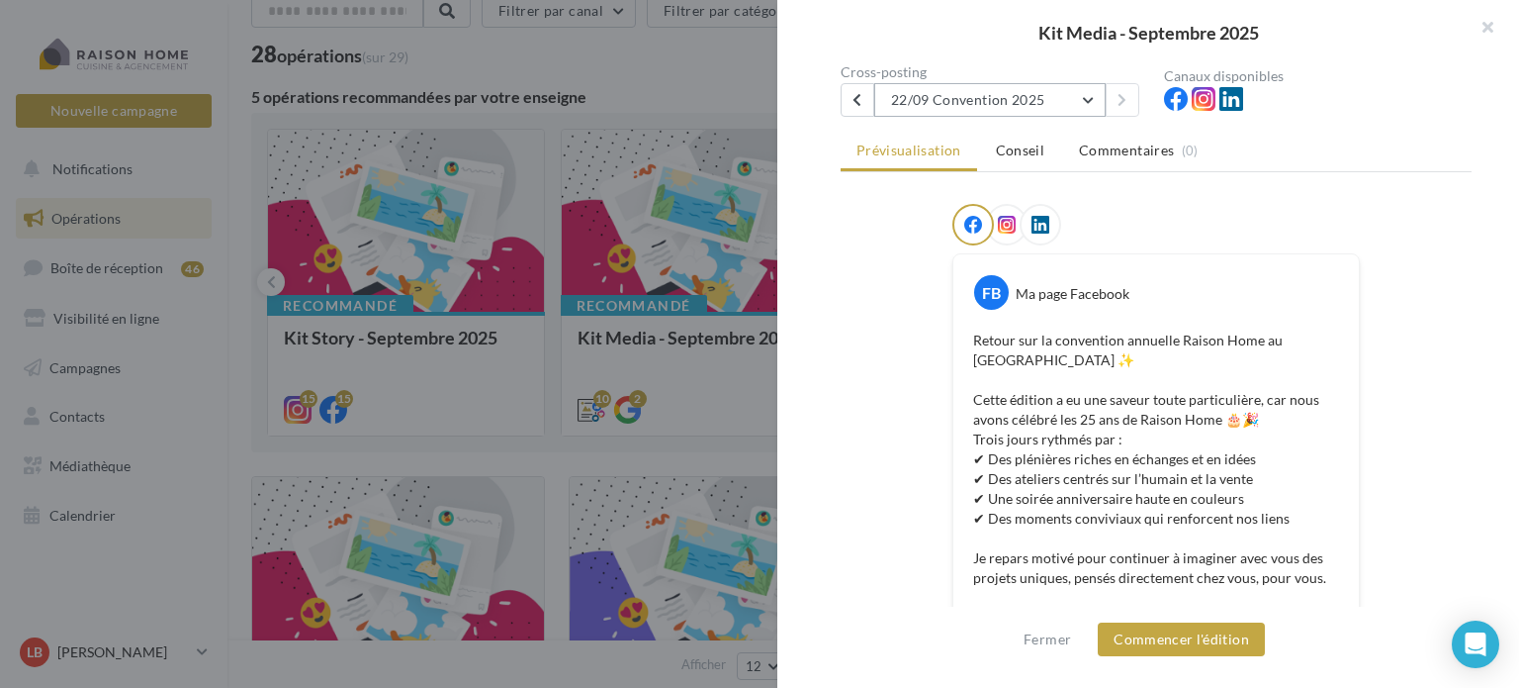
click at [1069, 90] on button "22/09 Convention 2025" at bounding box center [989, 100] width 231 height 34
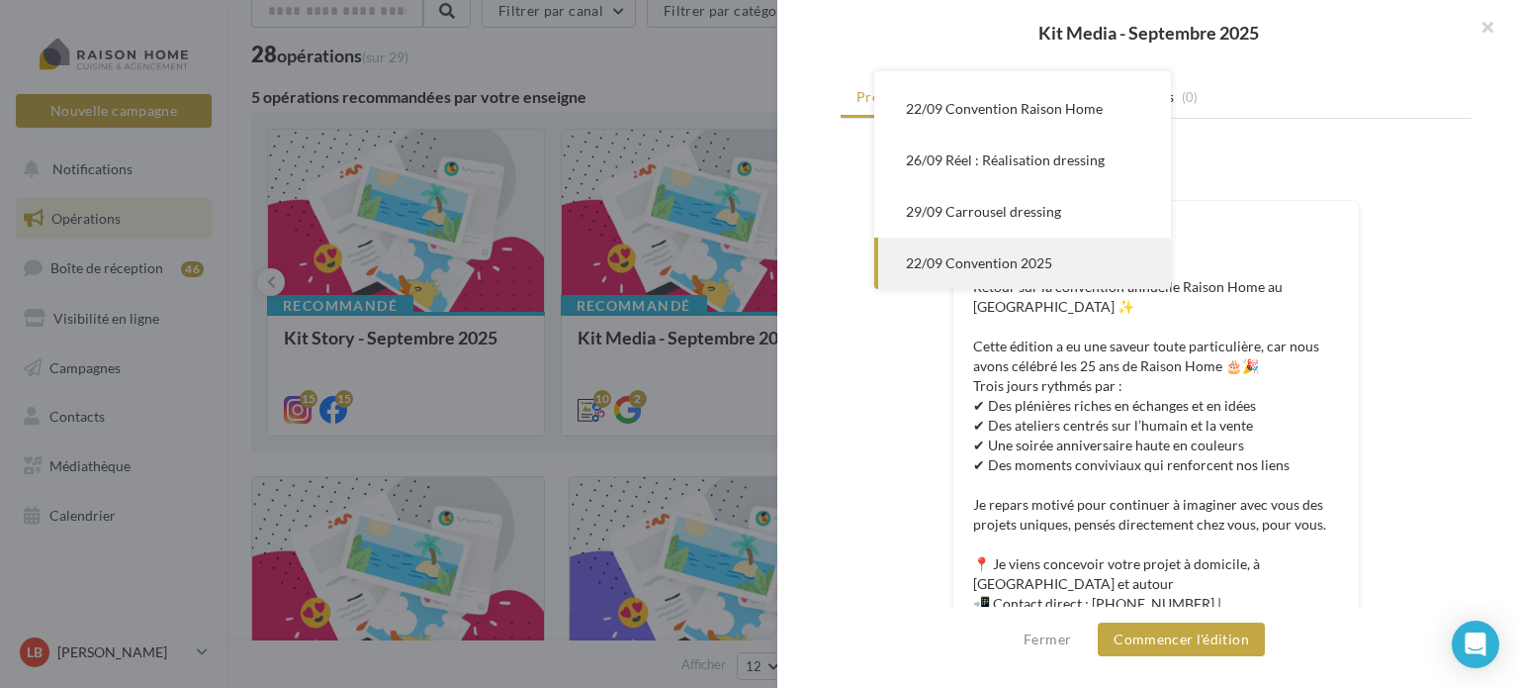
scroll to position [297, 0]
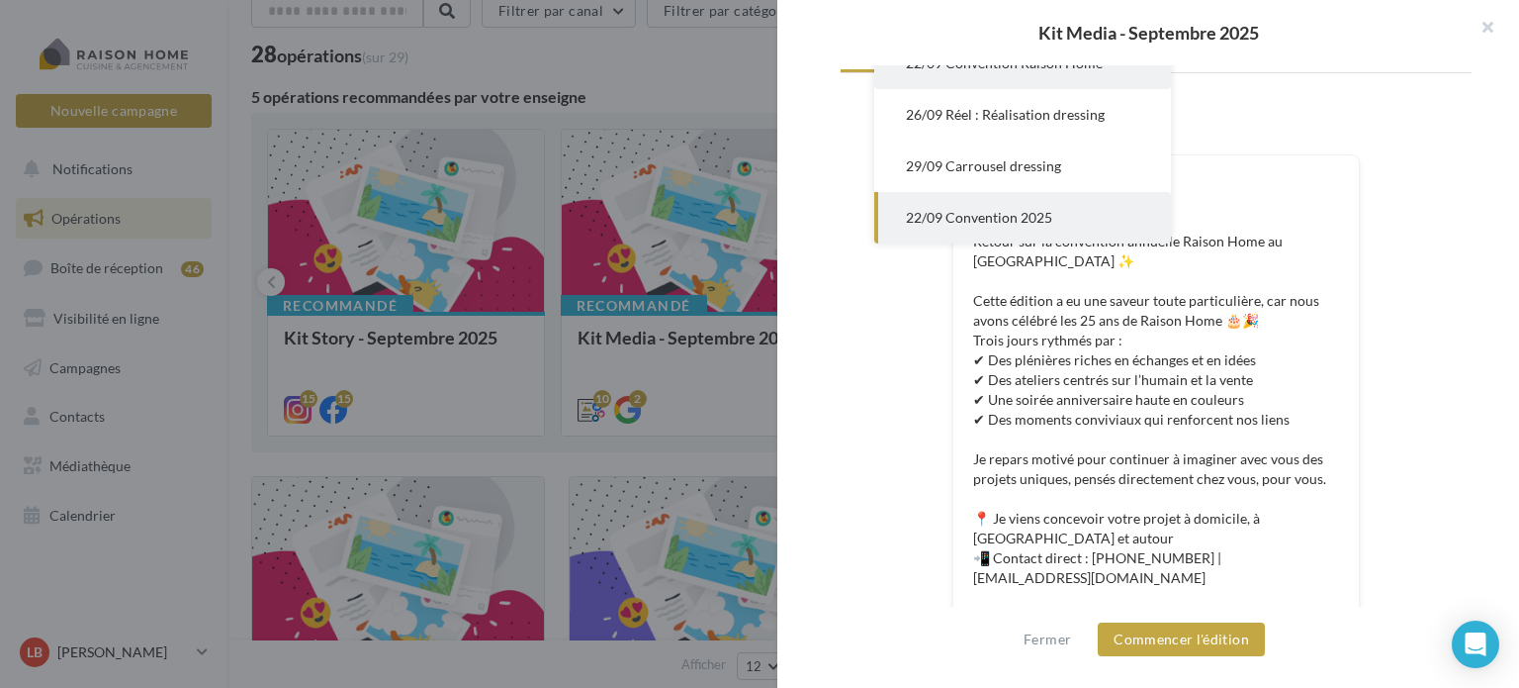
click at [1041, 66] on span "22/09 Convention Raison Home" at bounding box center [1004, 62] width 197 height 17
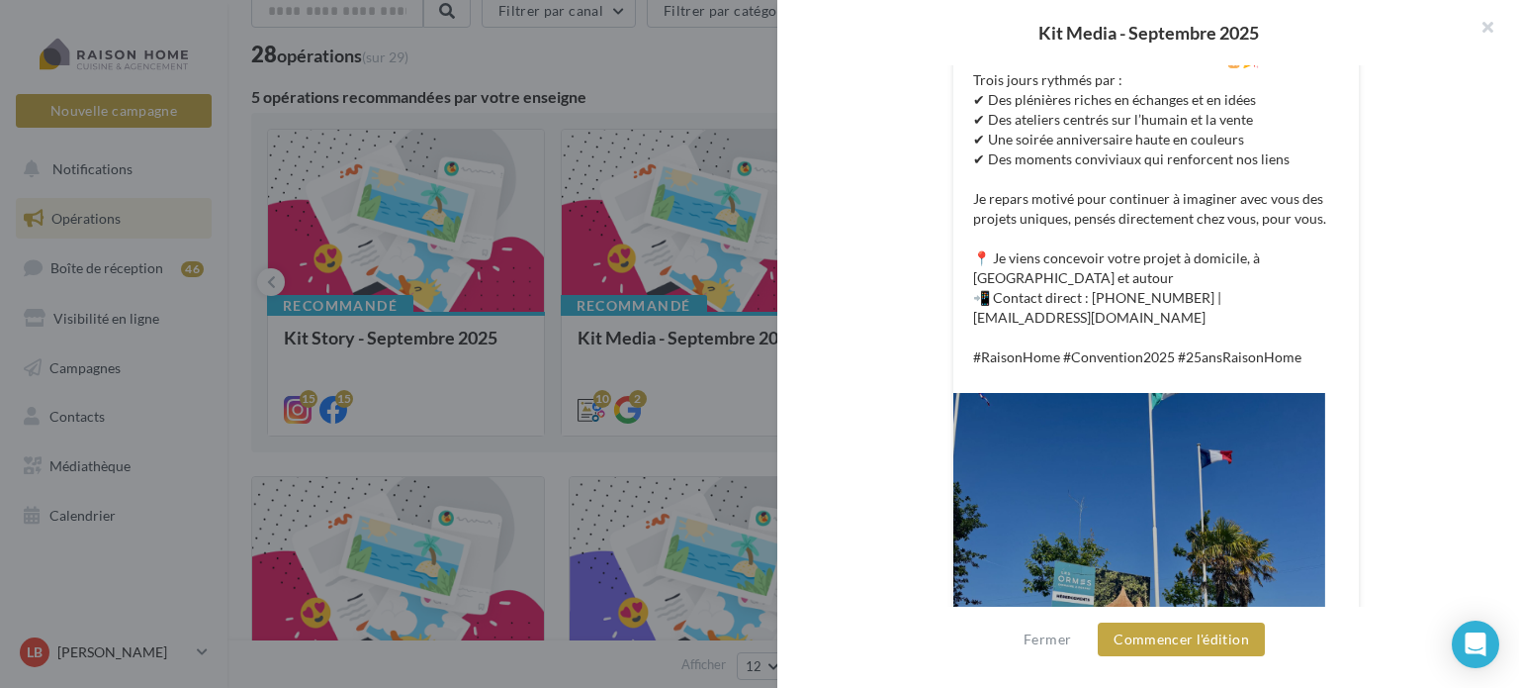
scroll to position [161, 0]
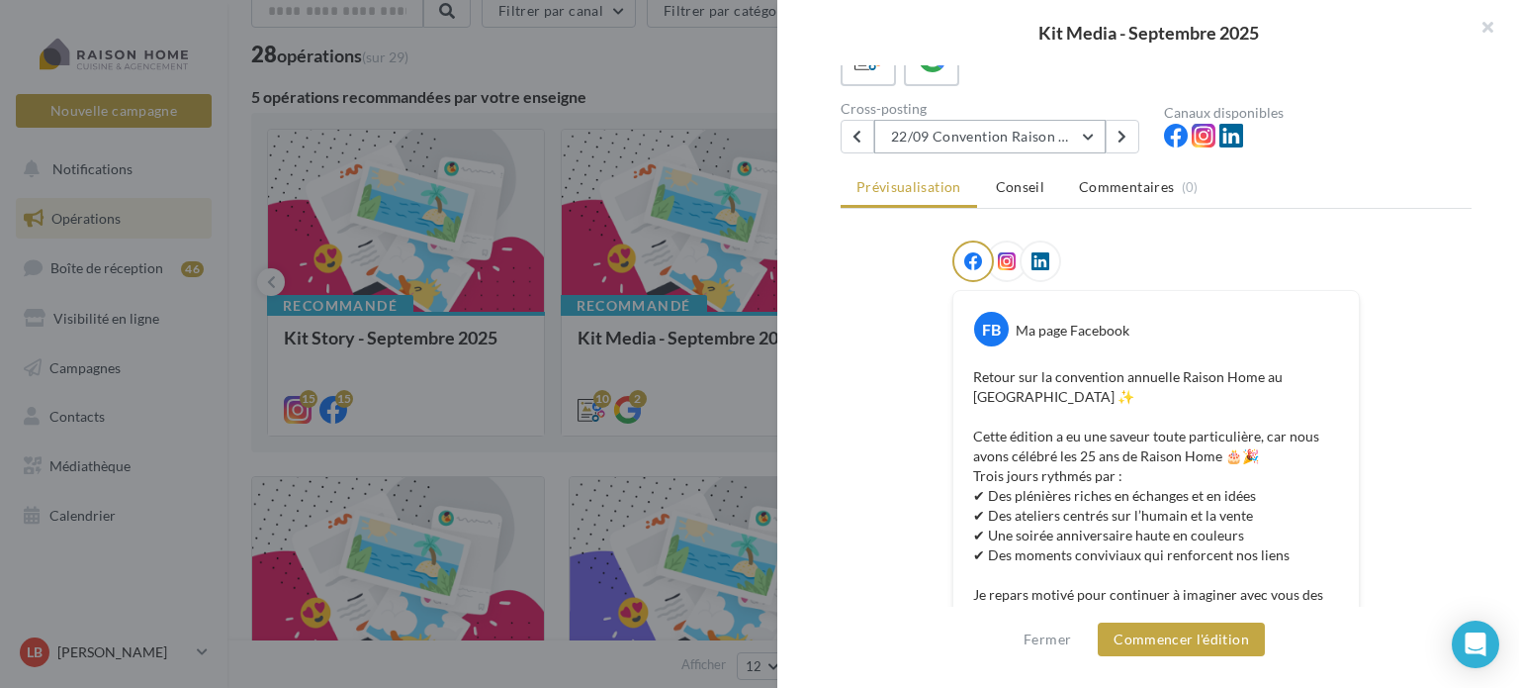
click at [1045, 133] on button "22/09 Convention Raison Home" at bounding box center [989, 137] width 231 height 34
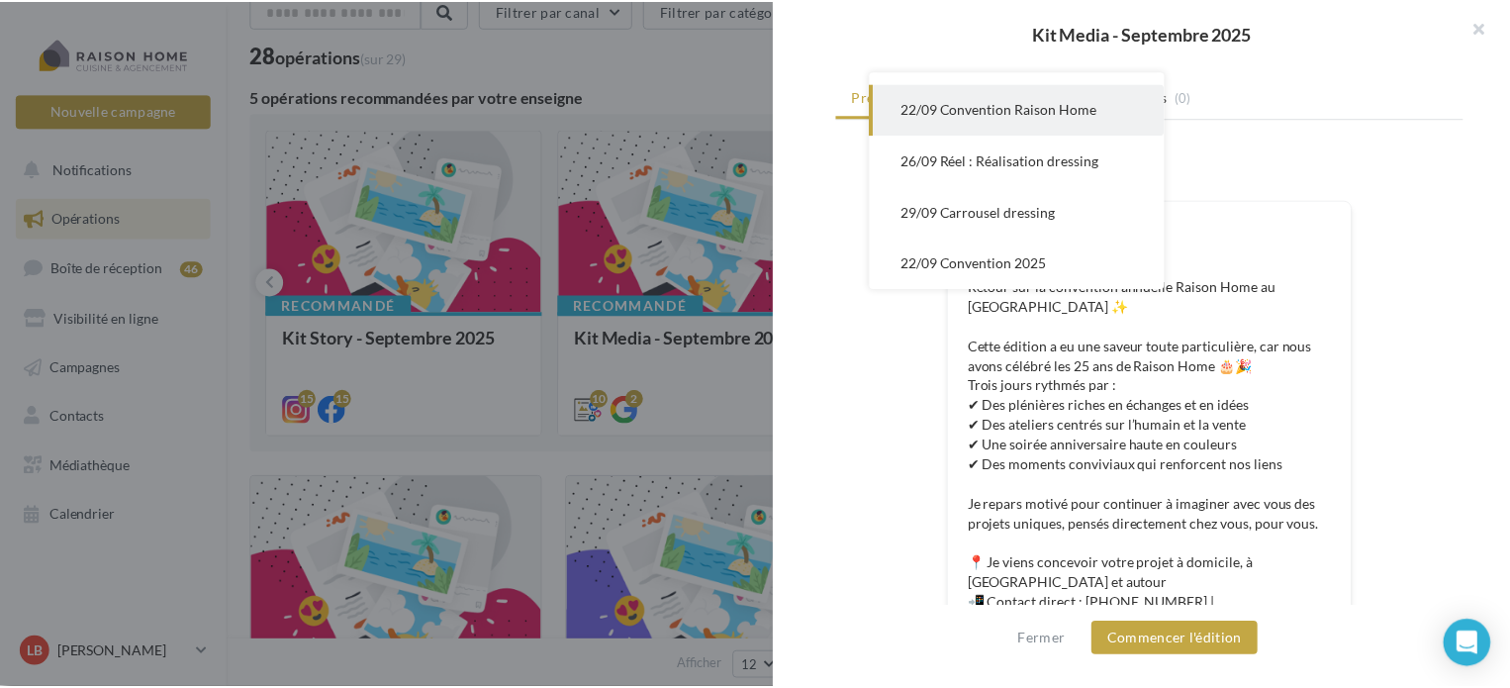
scroll to position [359, 0]
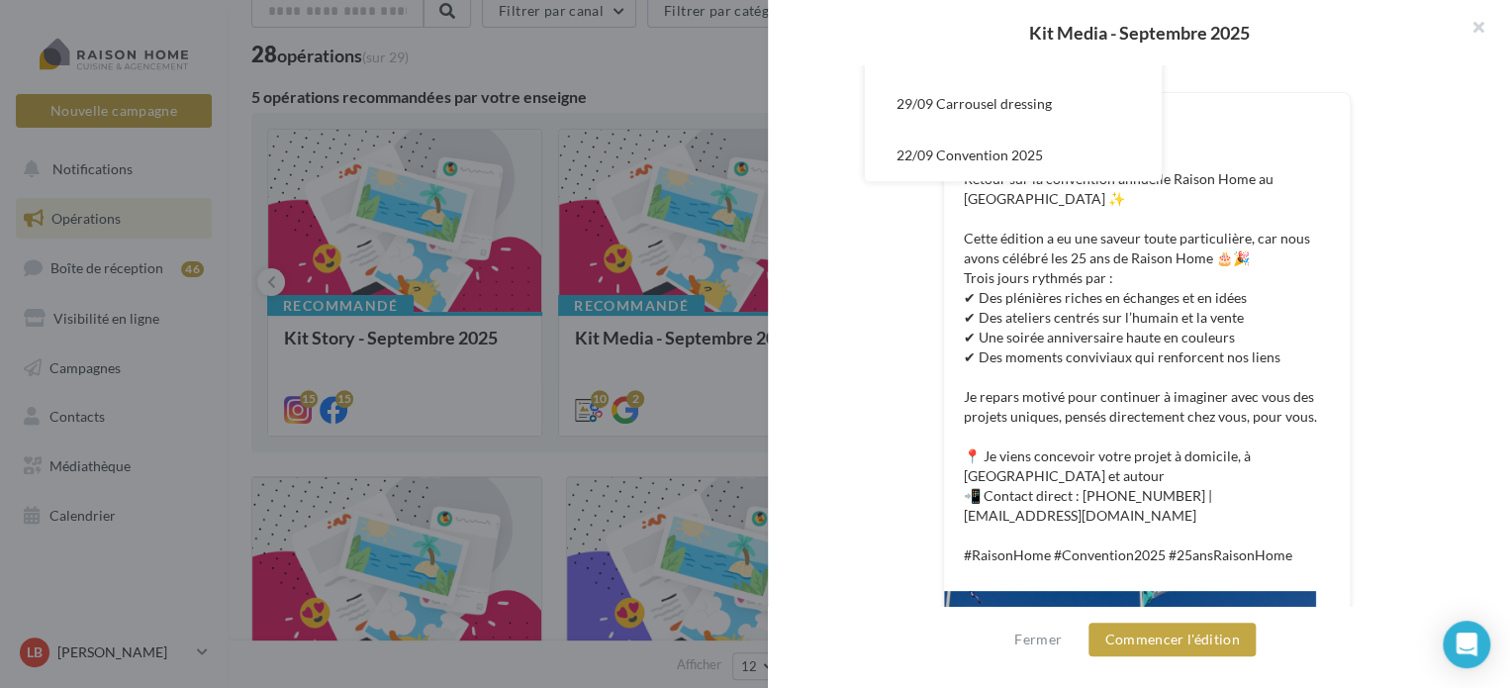
click at [715, 70] on div at bounding box center [755, 344] width 1510 height 688
